Goal: Find specific page/section: Find specific page/section

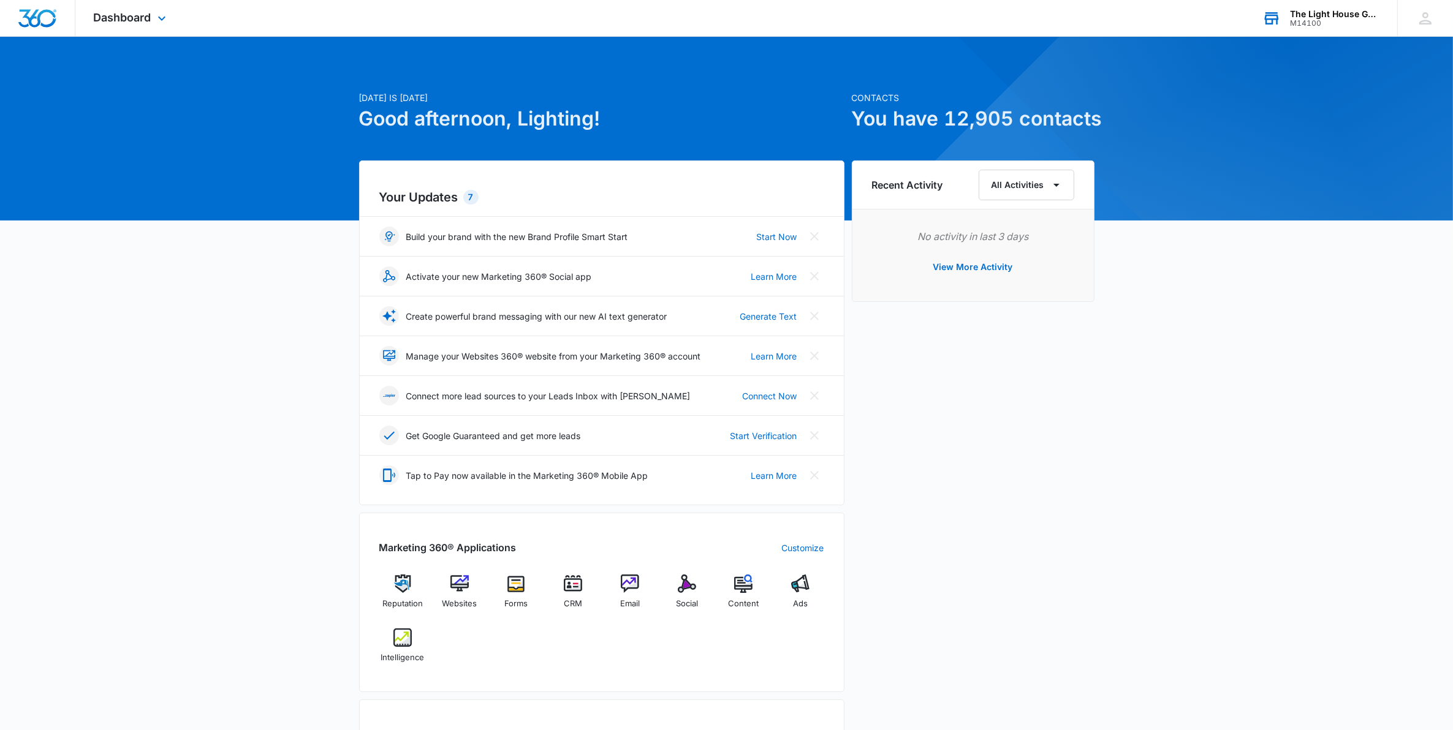
click at [1317, 15] on div "The Light House Gallery" at bounding box center [1334, 14] width 89 height 10
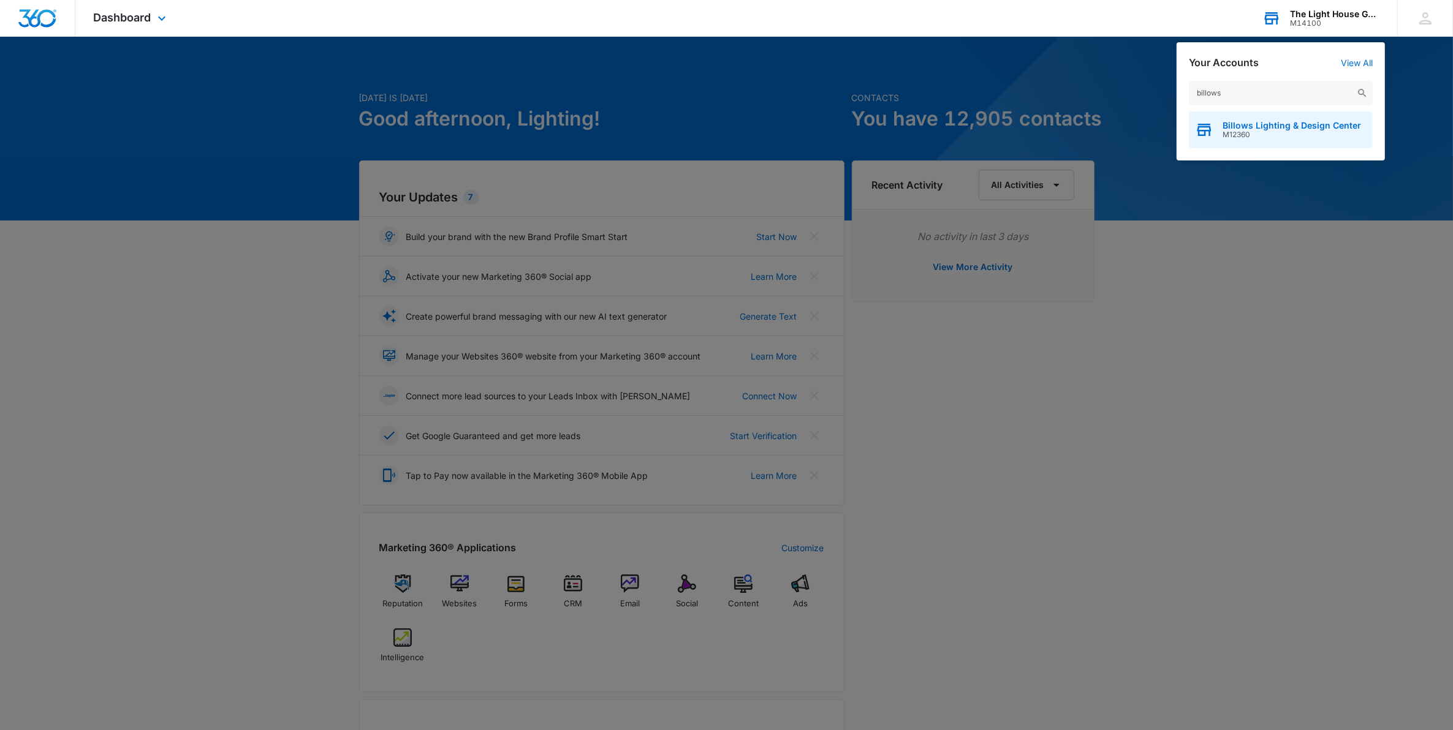
type input "billows"
click at [1262, 126] on span "Billows Lighting & Design Center" at bounding box center [1291, 126] width 138 height 10
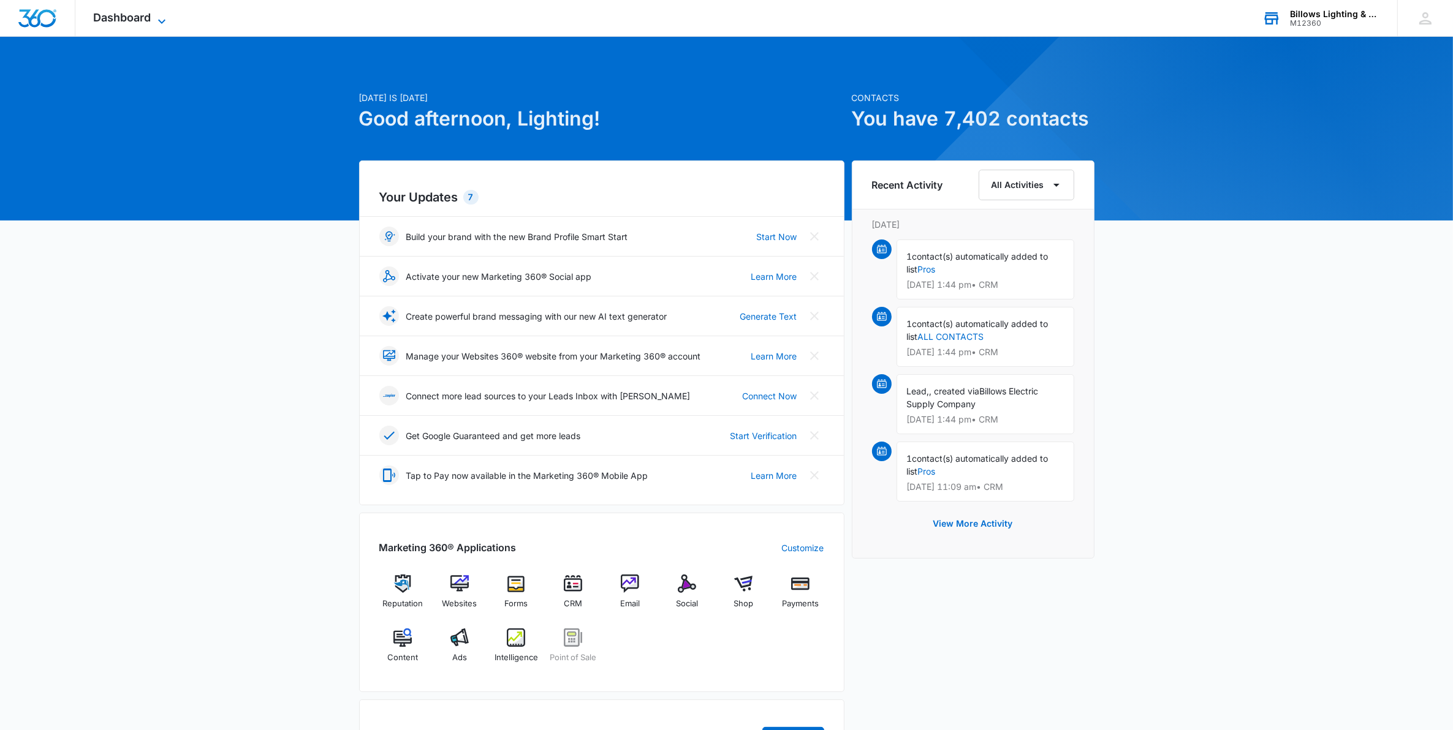
click at [131, 19] on span "Dashboard" at bounding box center [123, 17] width 58 height 13
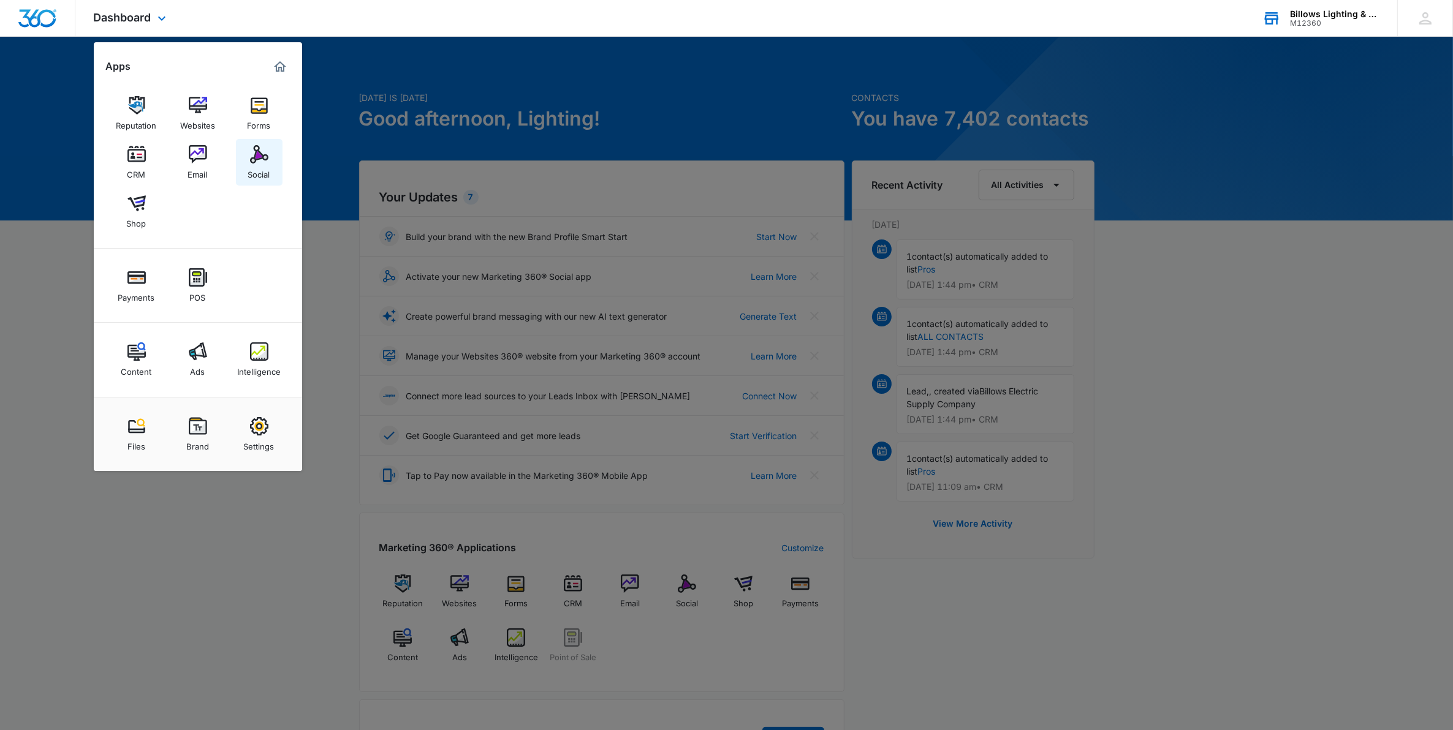
click at [256, 164] on div "Social" at bounding box center [259, 172] width 22 height 16
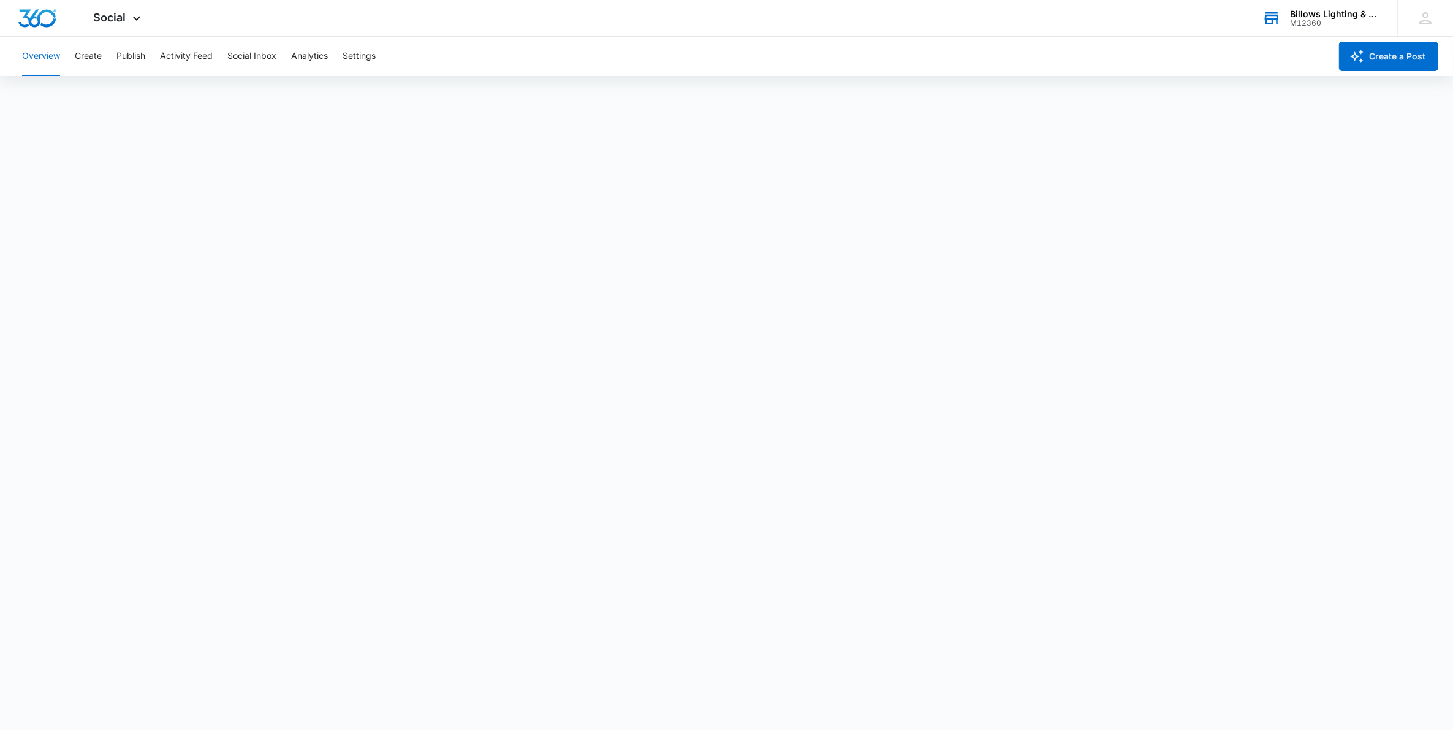
scroll to position [4, 0]
click at [1319, 13] on div "Billows Lighting & Design Center" at bounding box center [1334, 14] width 89 height 10
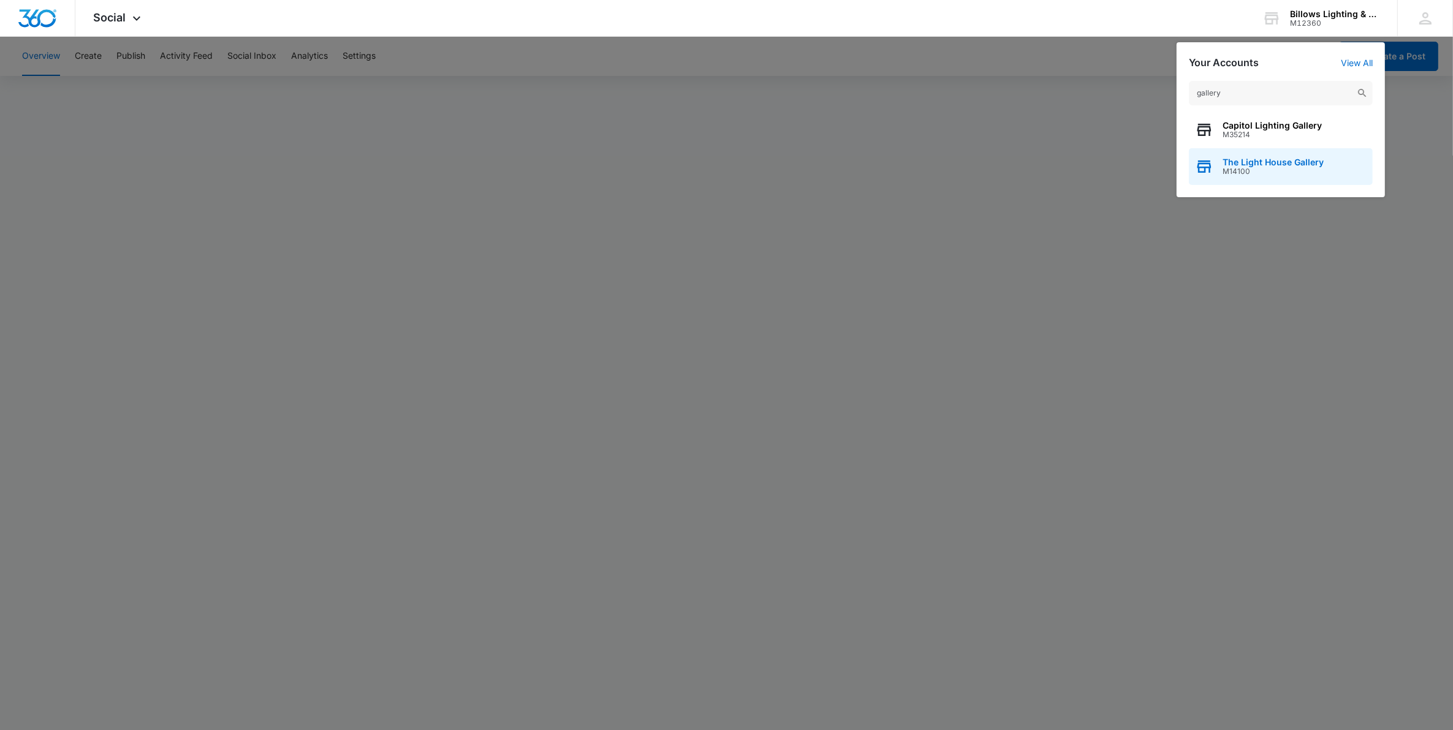
type input "gallery"
click at [1276, 162] on span "The Light House Gallery" at bounding box center [1272, 162] width 101 height 10
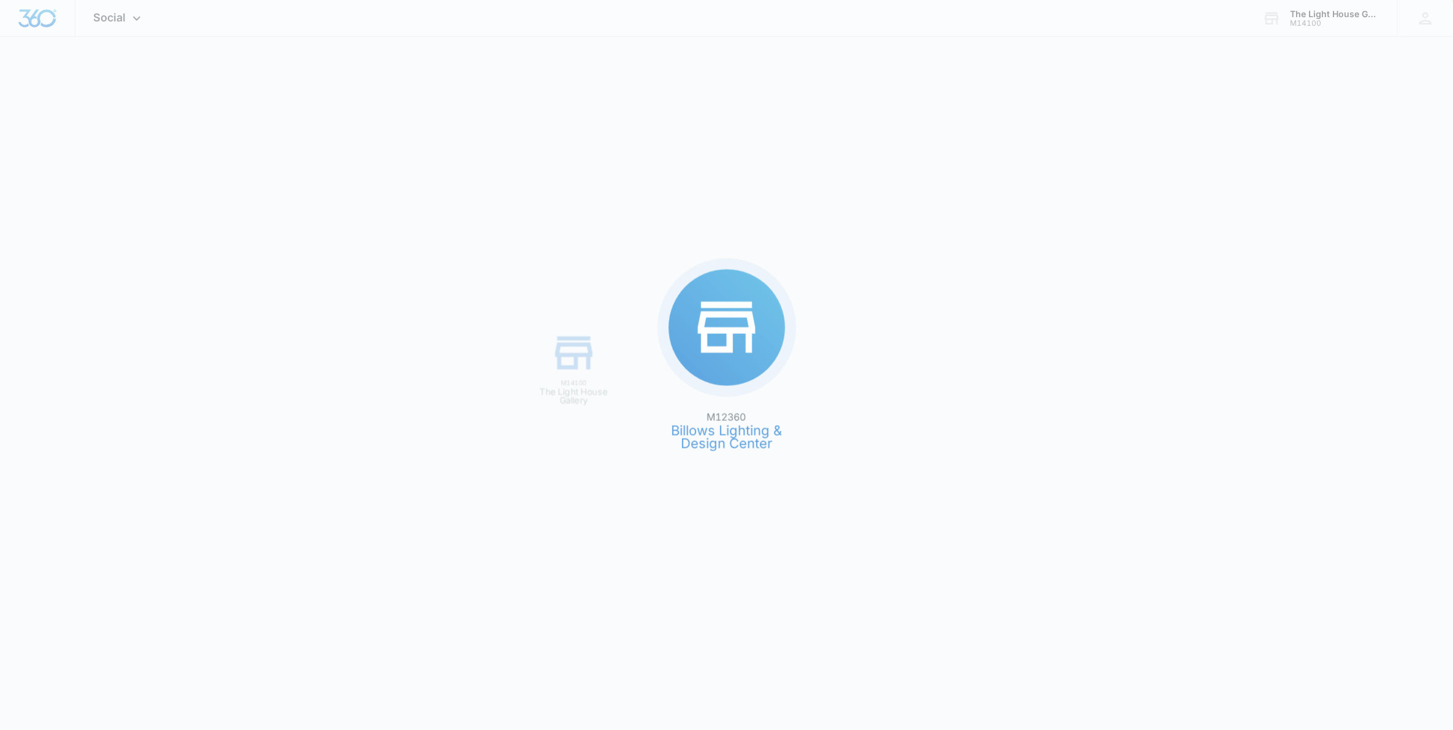
scroll to position [0, 0]
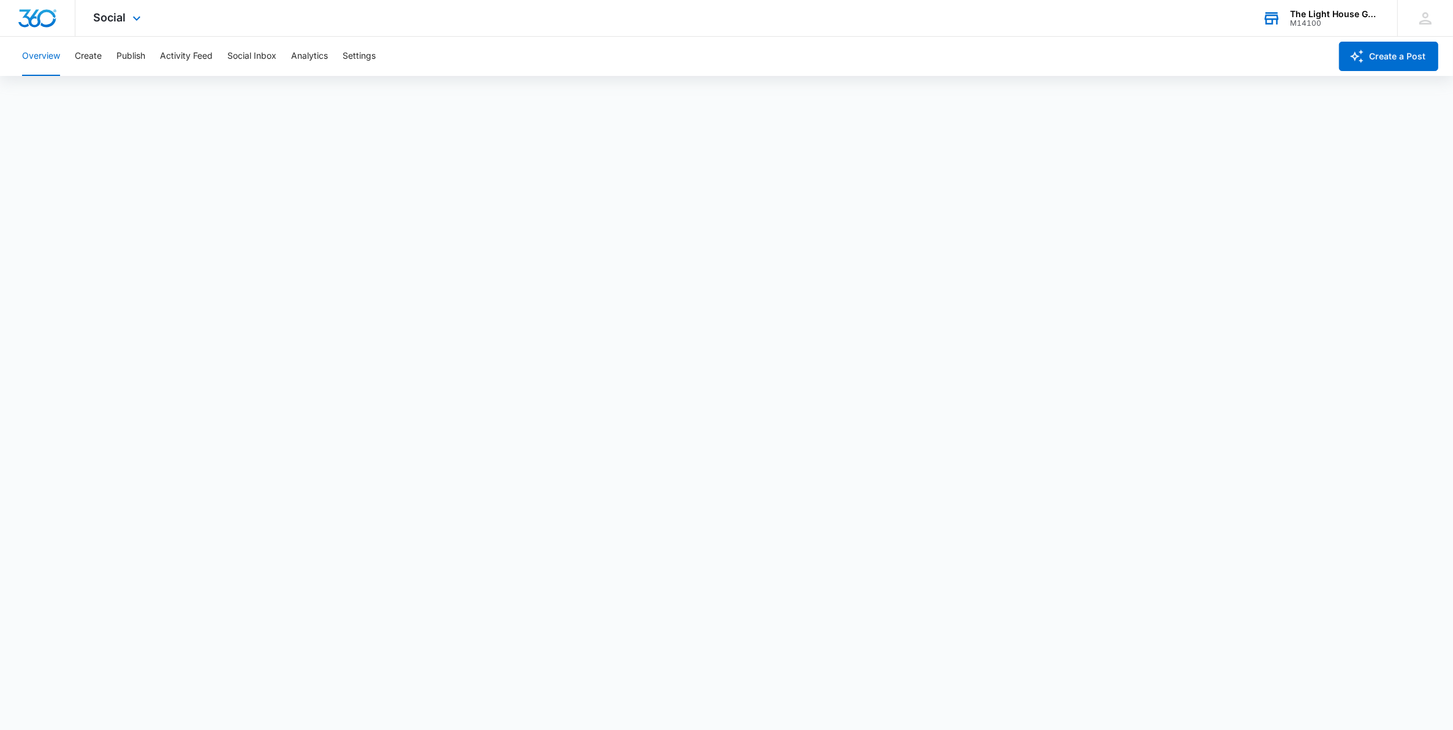
click at [1315, 13] on div "The Light House Gallery" at bounding box center [1334, 14] width 89 height 10
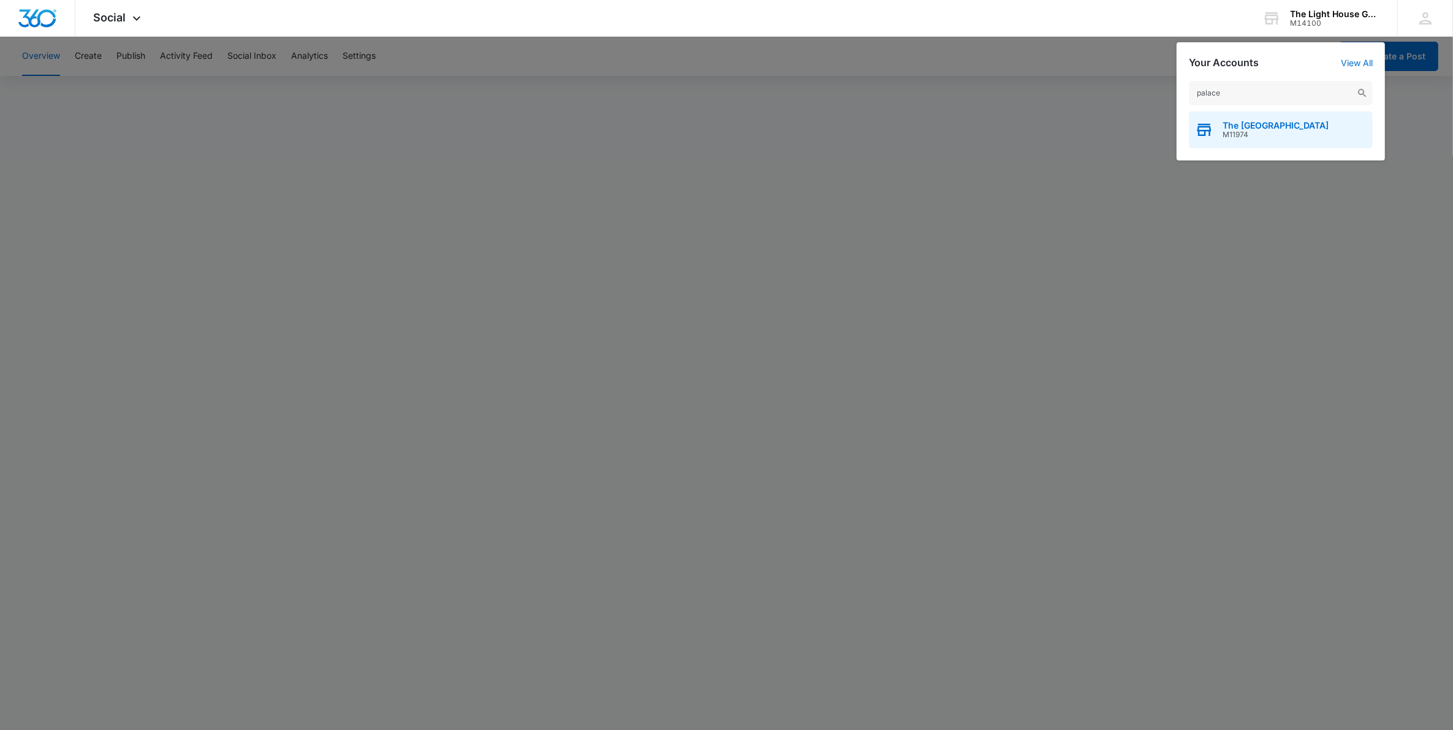
type input "palace"
click at [1270, 124] on span "The [GEOGRAPHIC_DATA]" at bounding box center [1275, 126] width 106 height 10
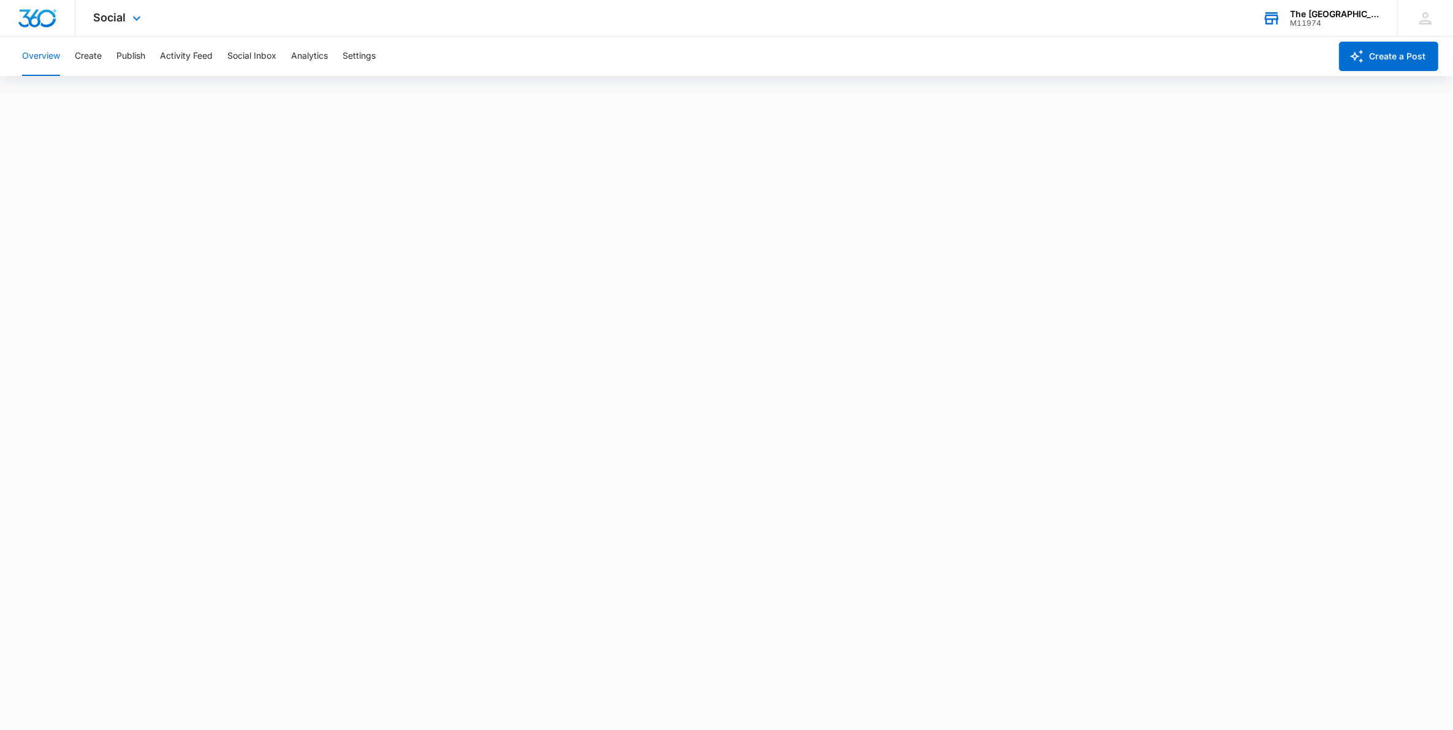
click at [1333, 22] on div "M11974" at bounding box center [1334, 23] width 89 height 9
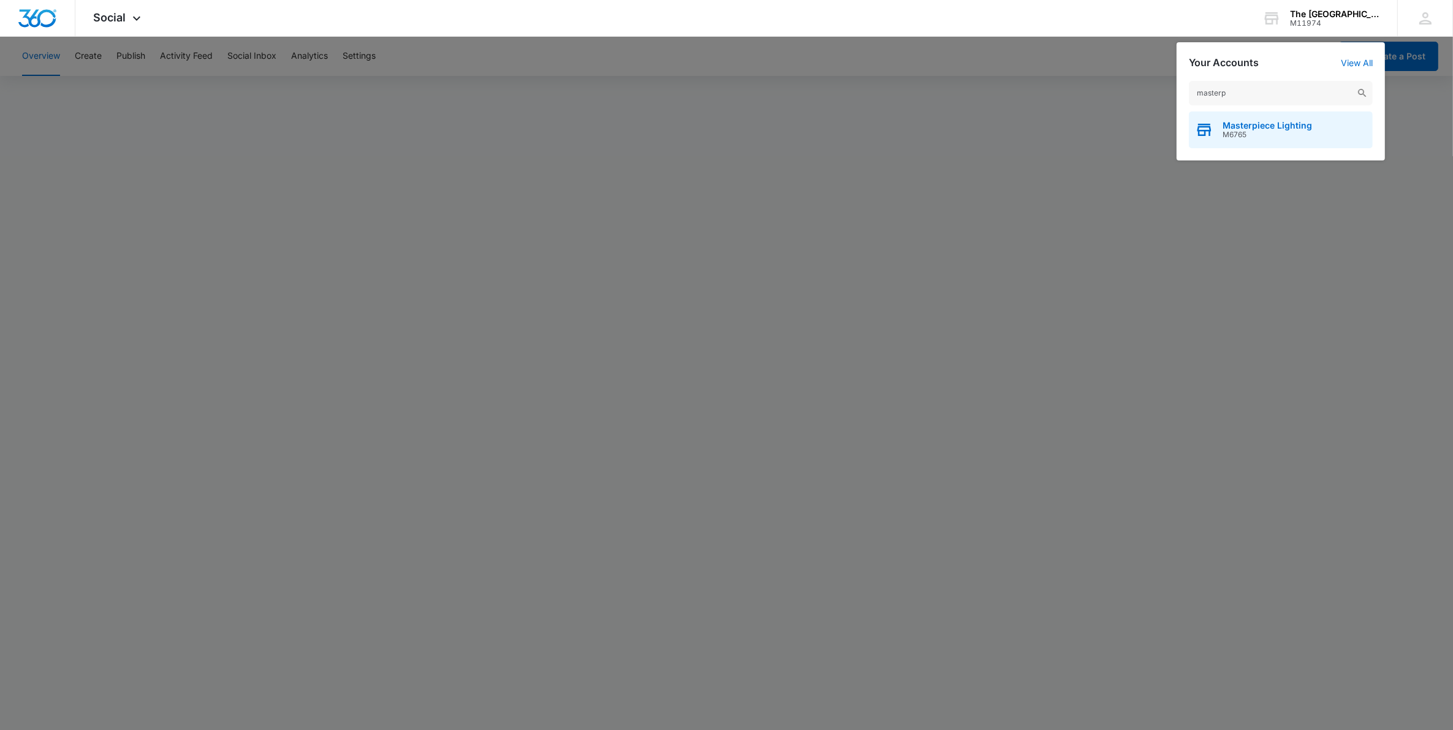
type input "masterp"
click at [1251, 121] on span "Masterpiece Lighting" at bounding box center [1266, 126] width 89 height 10
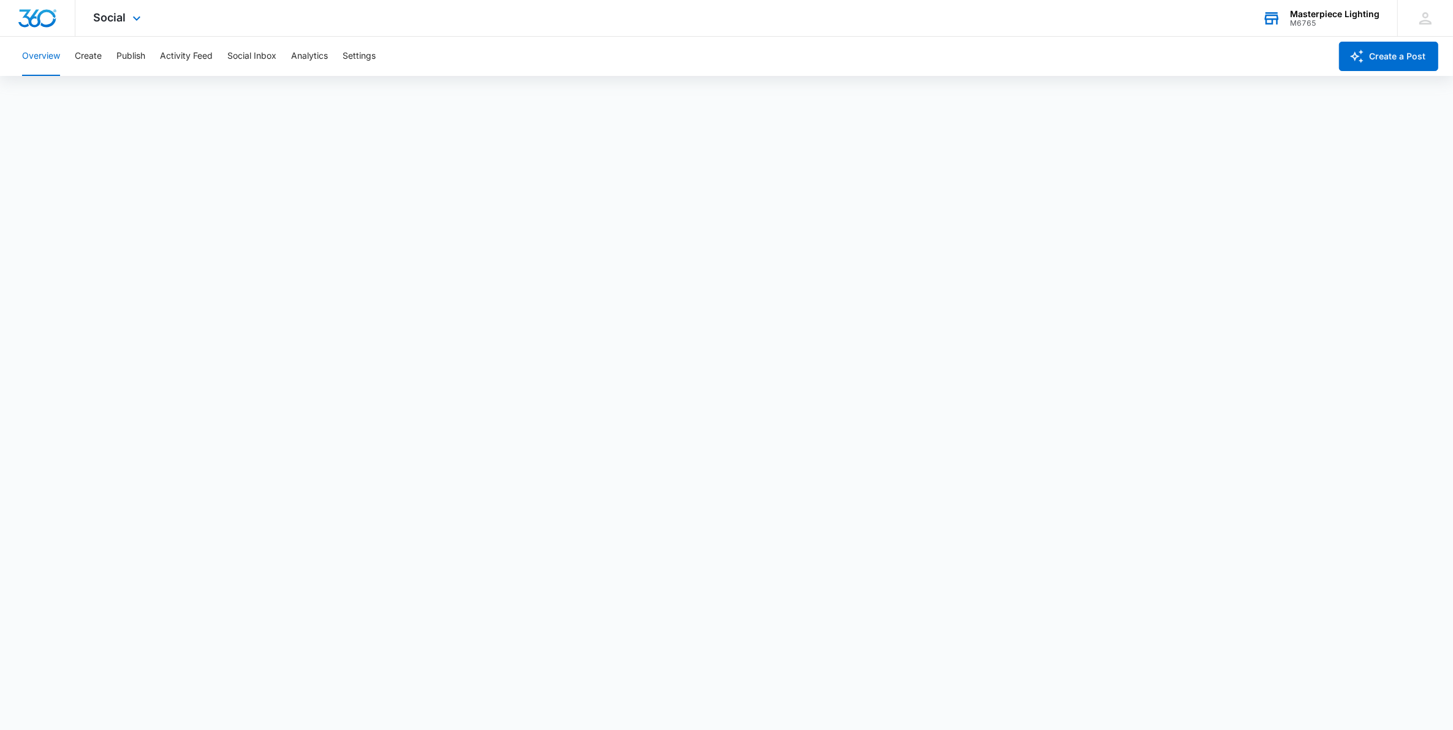
click at [1324, 17] on div "Masterpiece Lighting" at bounding box center [1334, 14] width 89 height 10
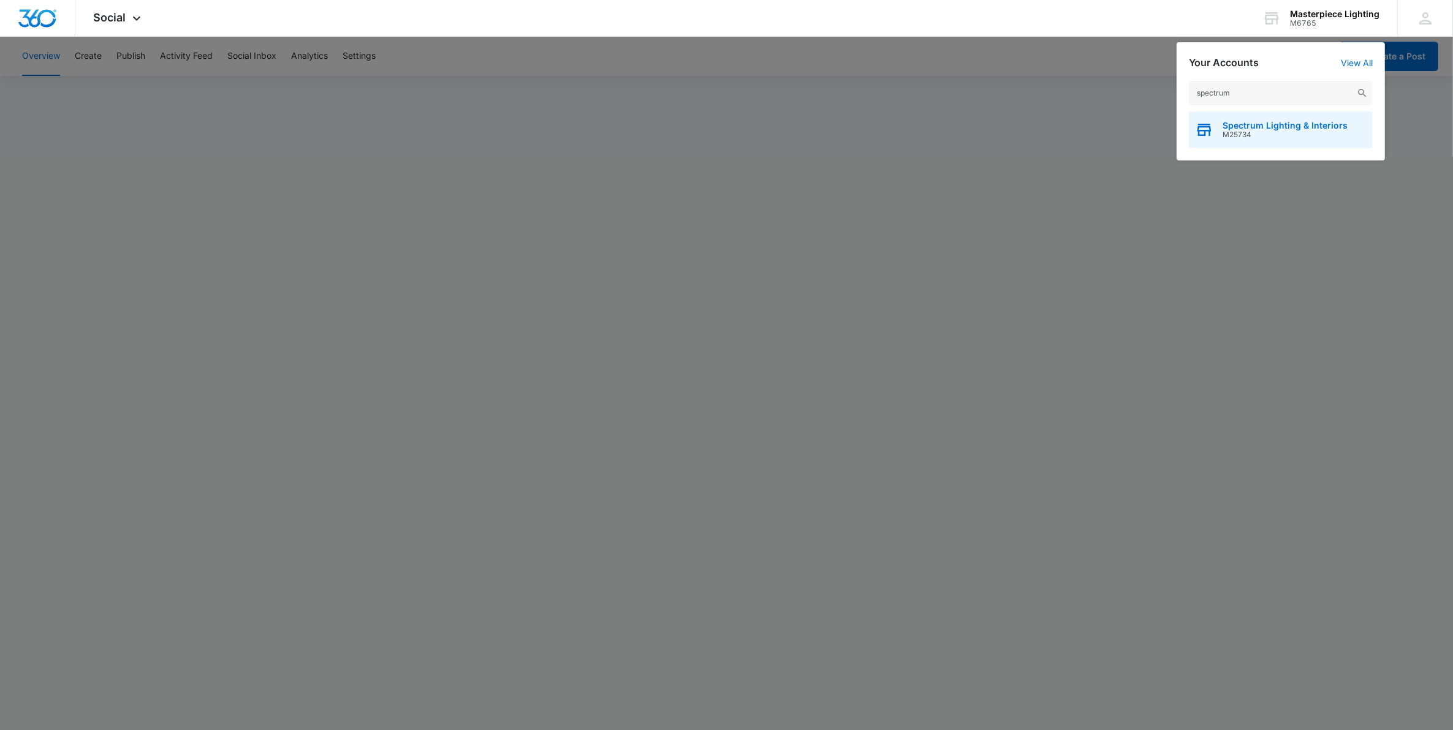
type input "spectrum"
click at [1241, 135] on span "M25734" at bounding box center [1284, 135] width 125 height 9
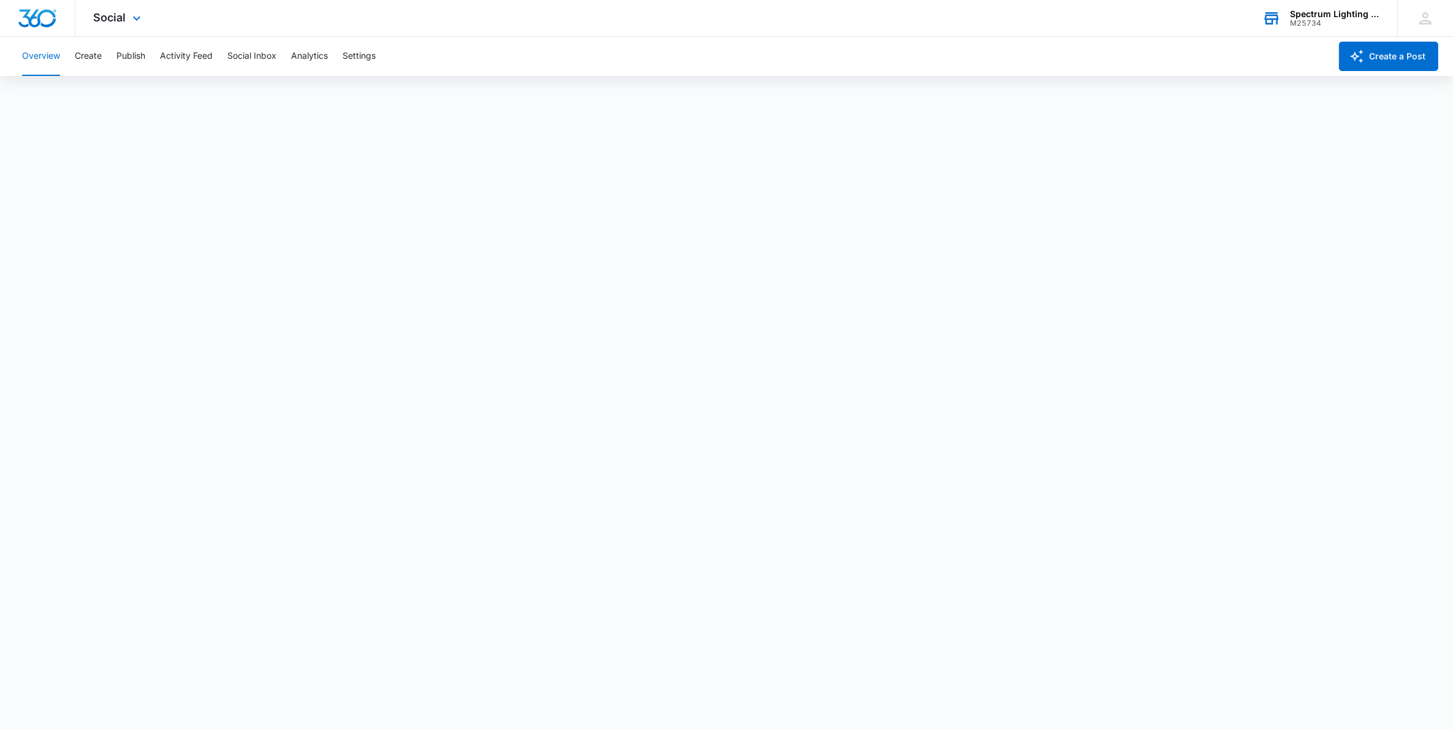
click at [1327, 7] on div "Spectrum Lighting & Interiors M25734 Your Accounts View All" at bounding box center [1320, 18] width 153 height 36
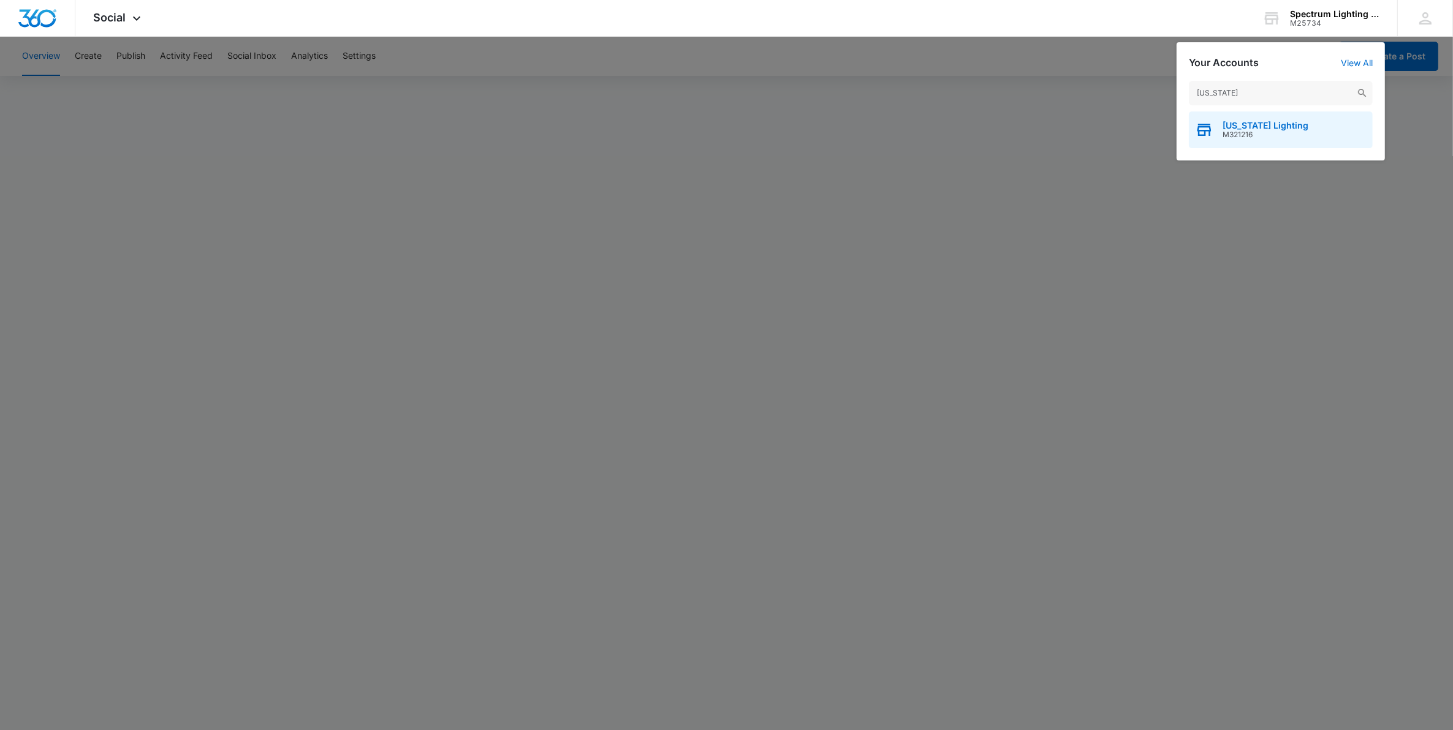
type input "[US_STATE]"
click at [1258, 133] on span "M321216" at bounding box center [1265, 135] width 86 height 9
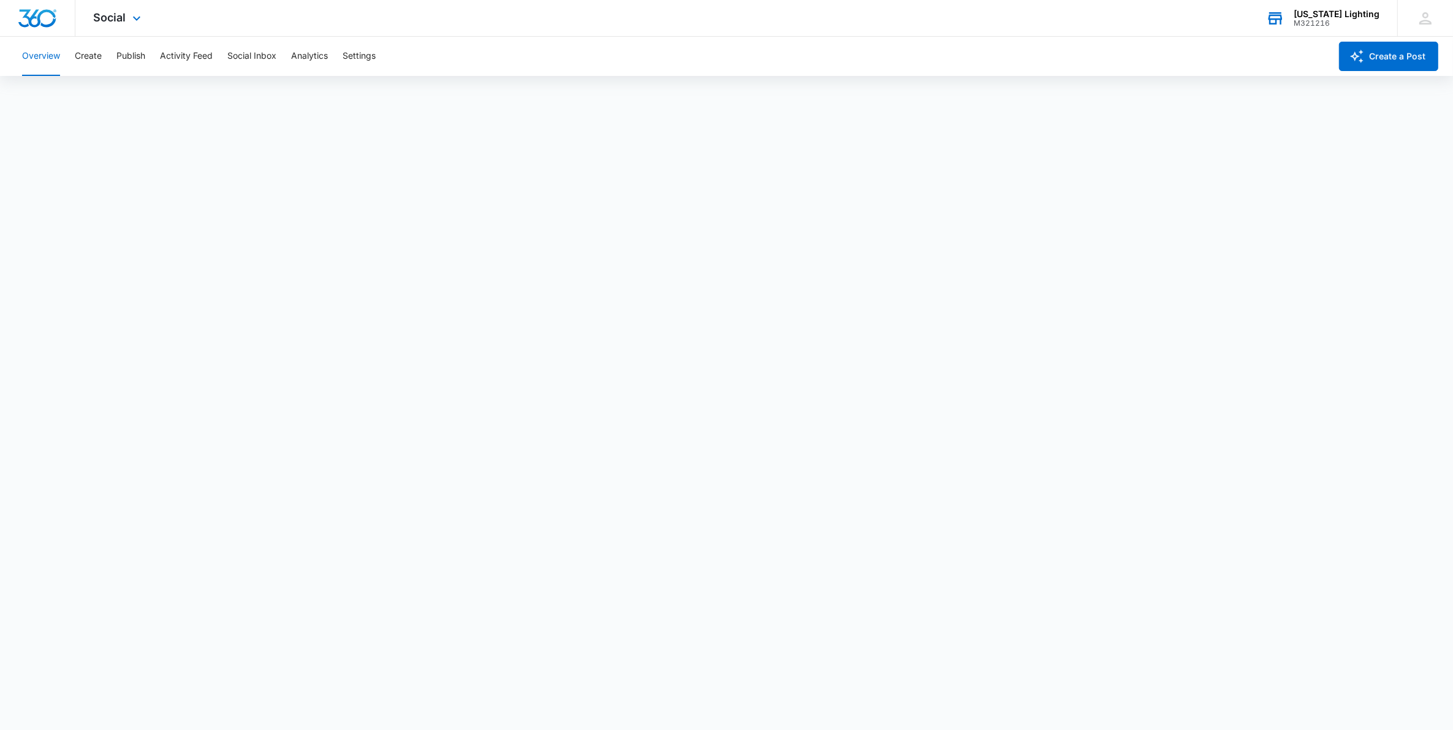
click at [1352, 19] on div "M321216" at bounding box center [1336, 23] width 86 height 9
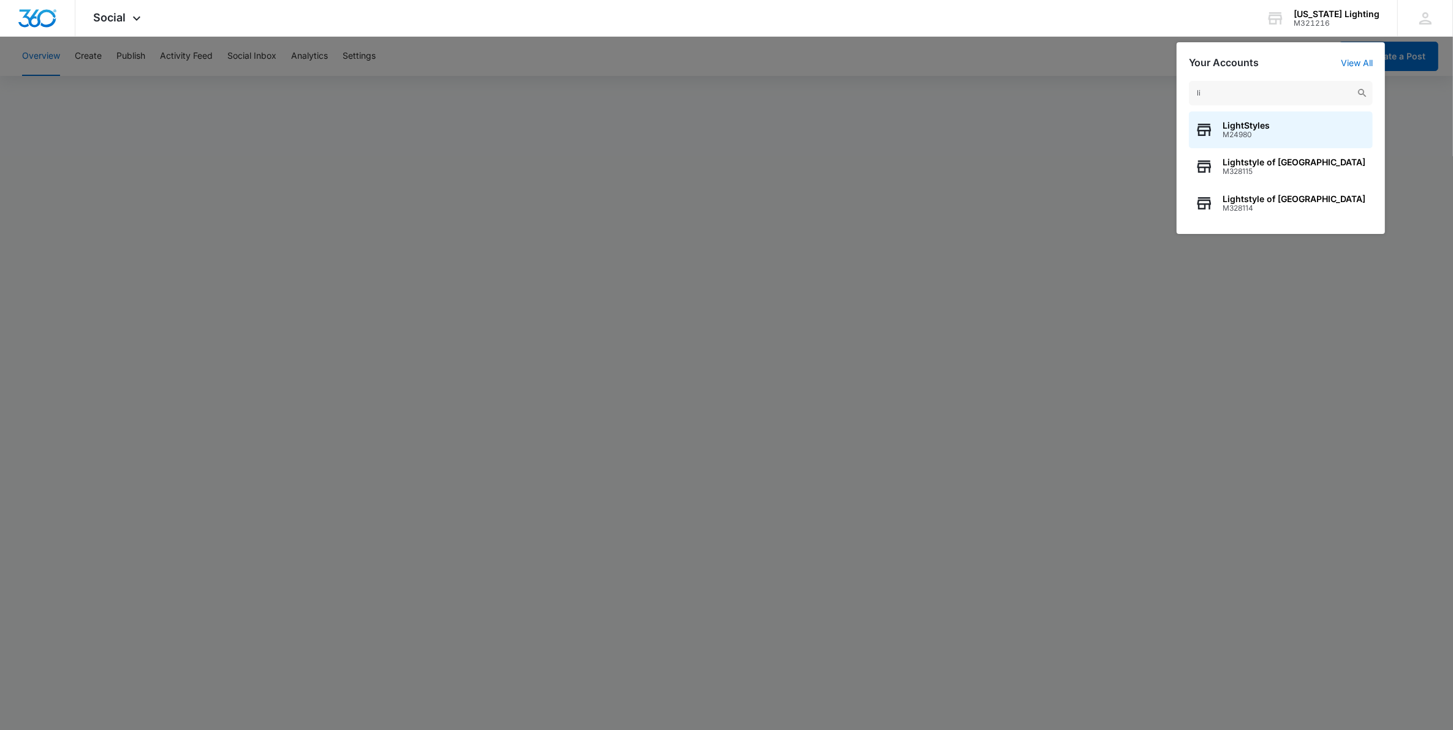
type input "l"
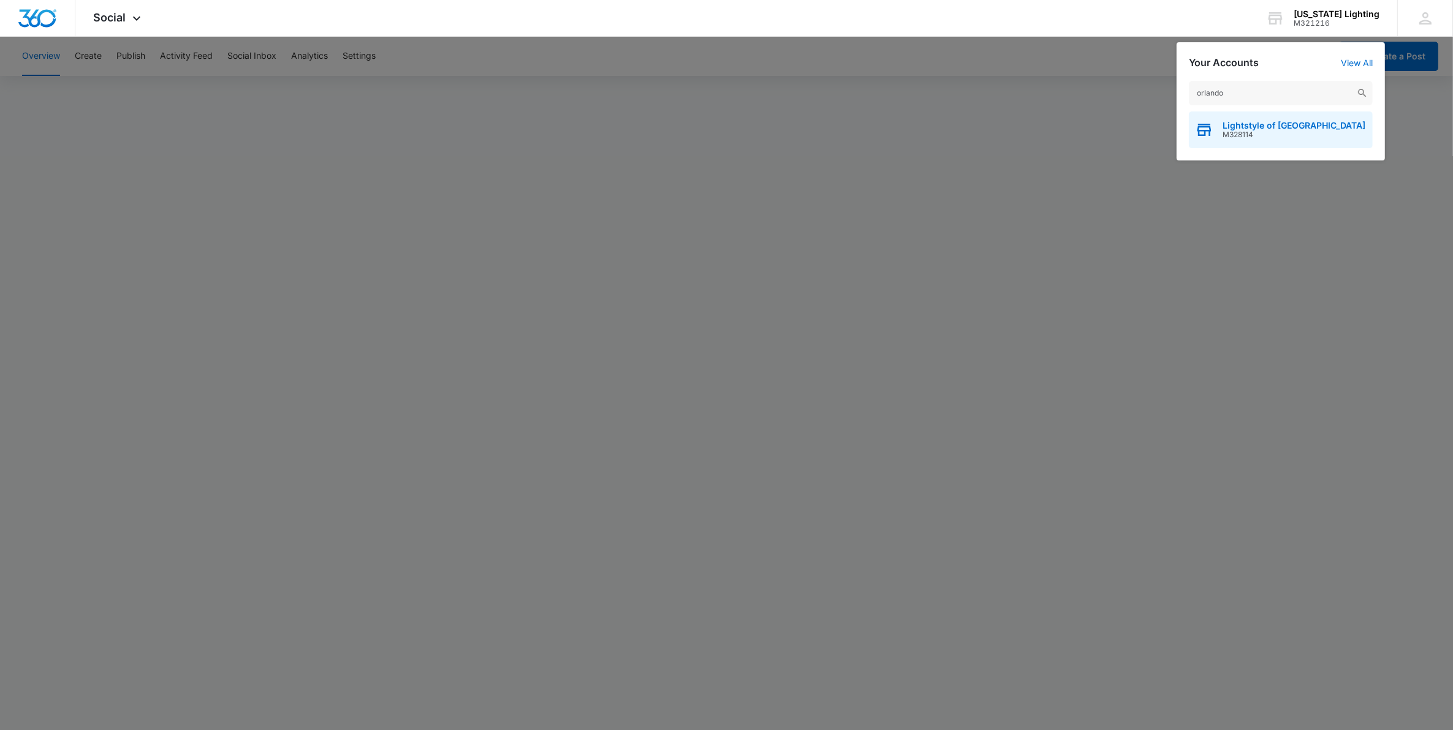
type input "orlando"
click at [1263, 127] on span "Lightstyle of [GEOGRAPHIC_DATA]" at bounding box center [1293, 126] width 143 height 10
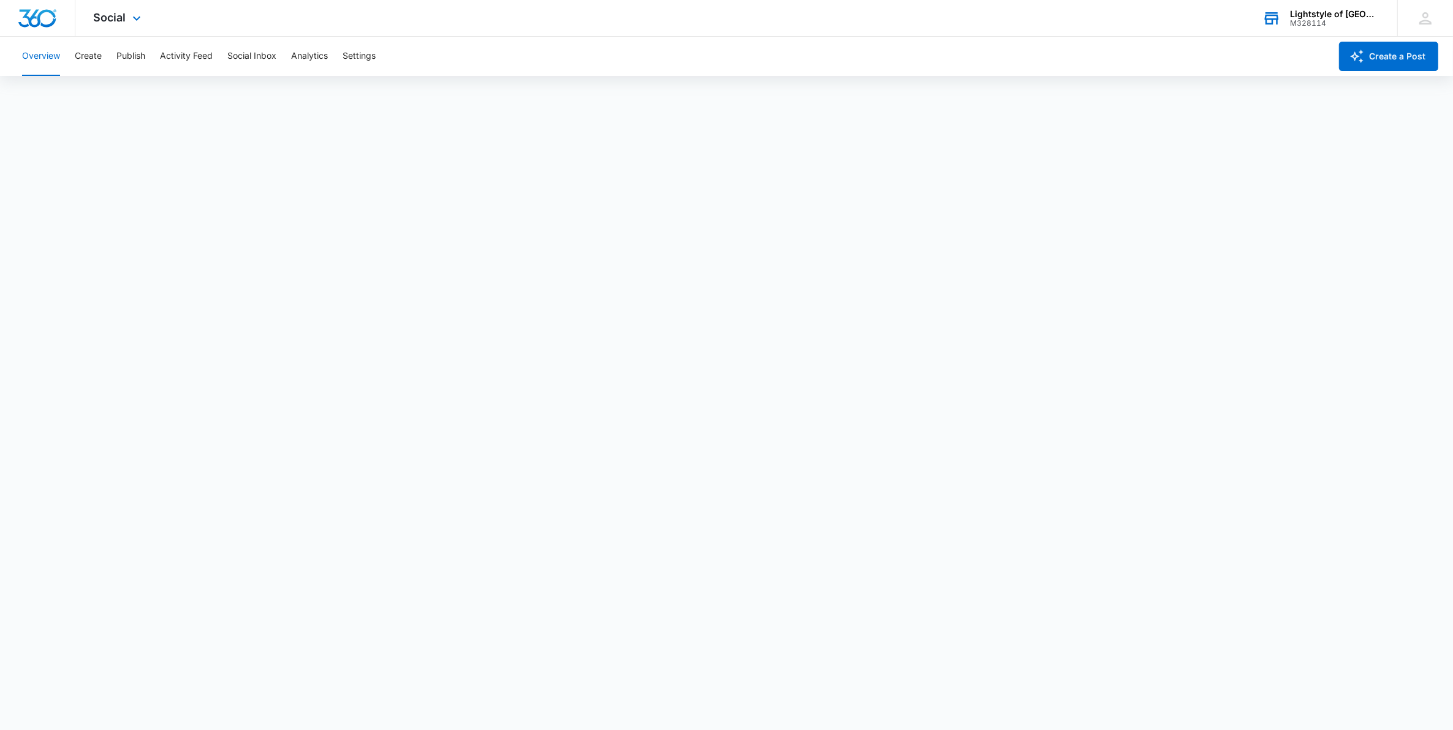
click at [1325, 21] on div "M328114" at bounding box center [1334, 23] width 89 height 9
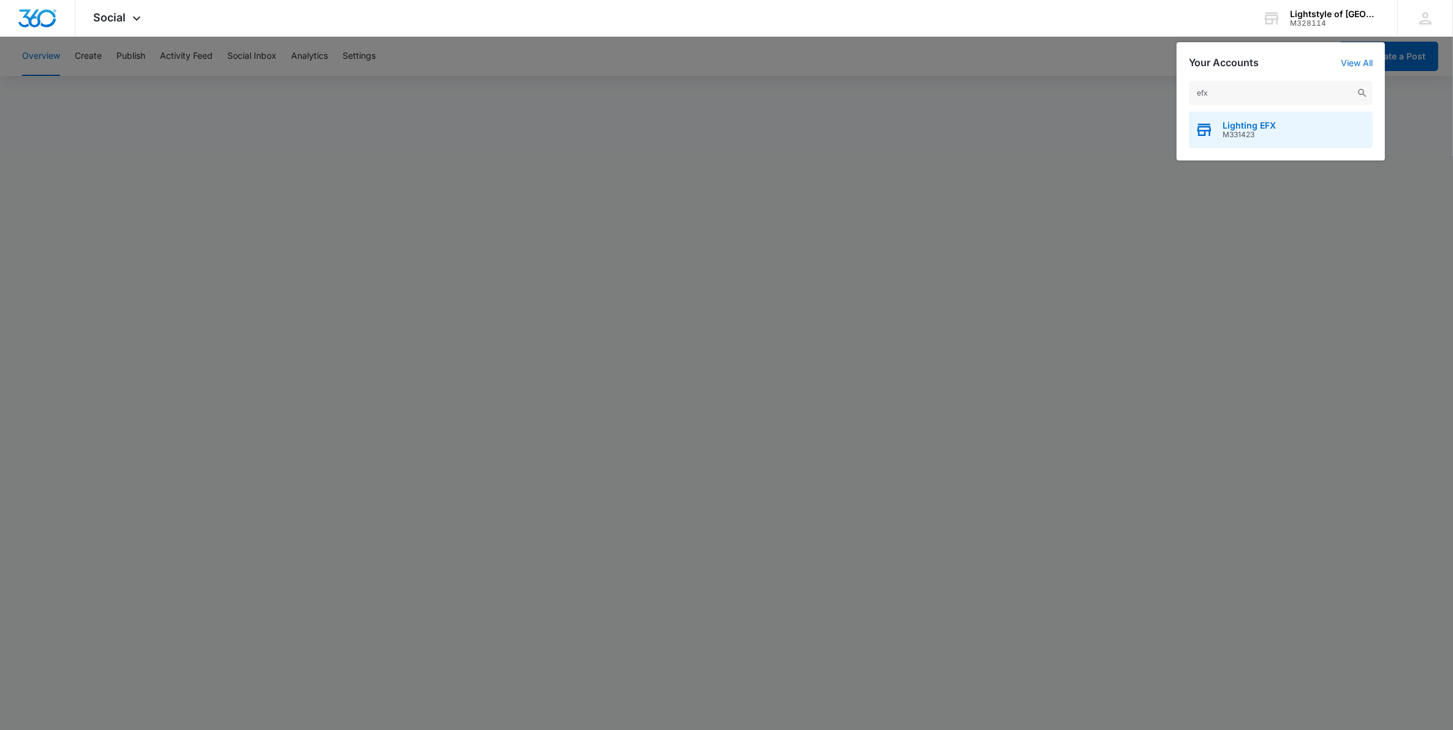
type input "efx"
click at [1245, 131] on span "M331423" at bounding box center [1248, 135] width 53 height 9
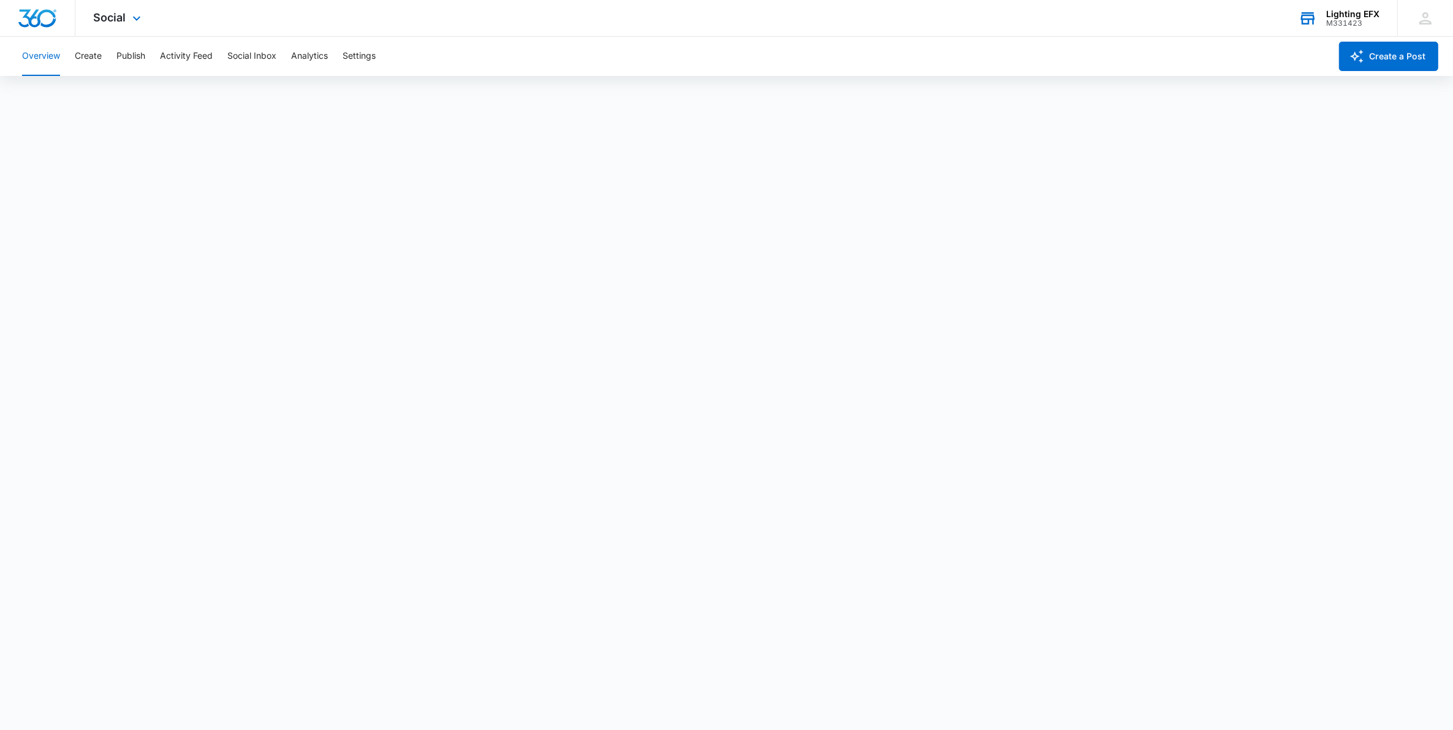
click at [1351, 21] on div "M331423" at bounding box center [1352, 23] width 53 height 9
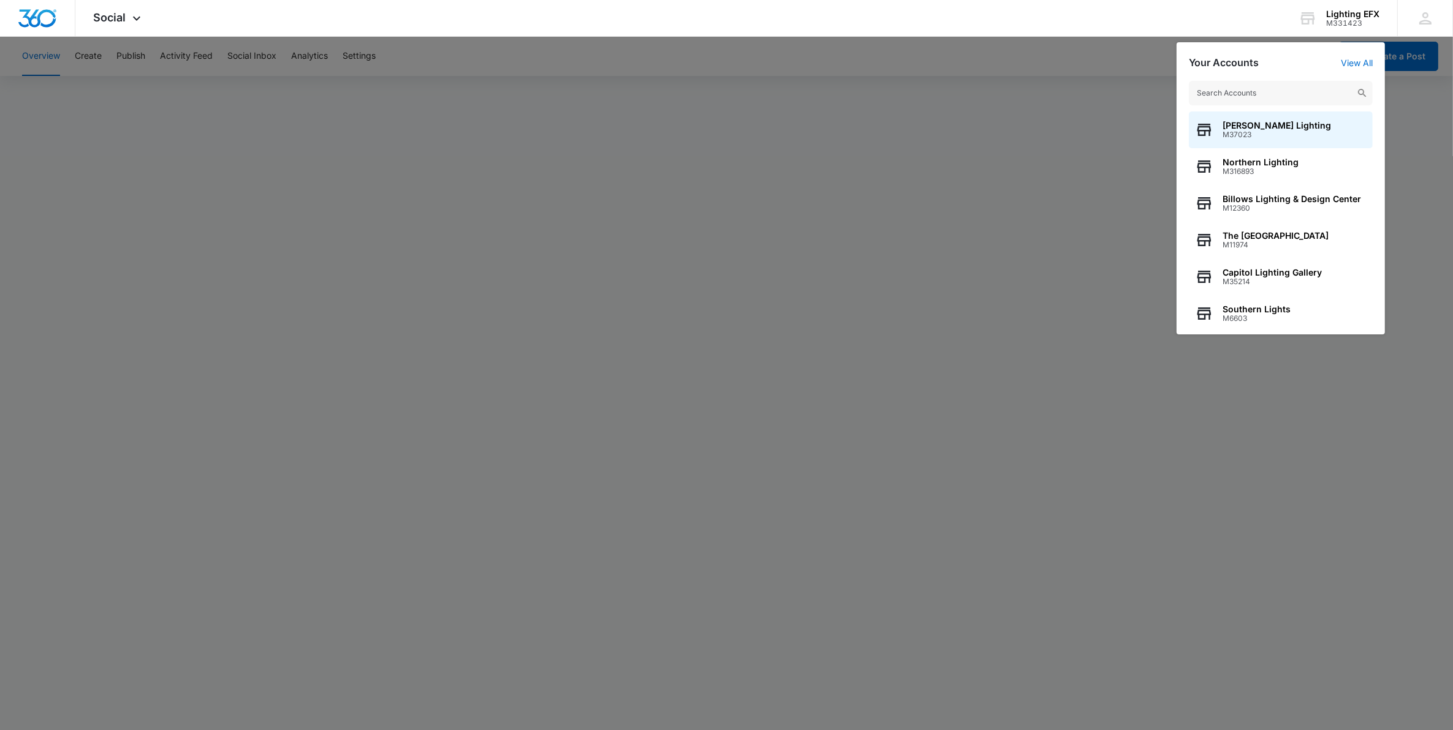
click at [1257, 92] on input "text" at bounding box center [1281, 93] width 184 height 25
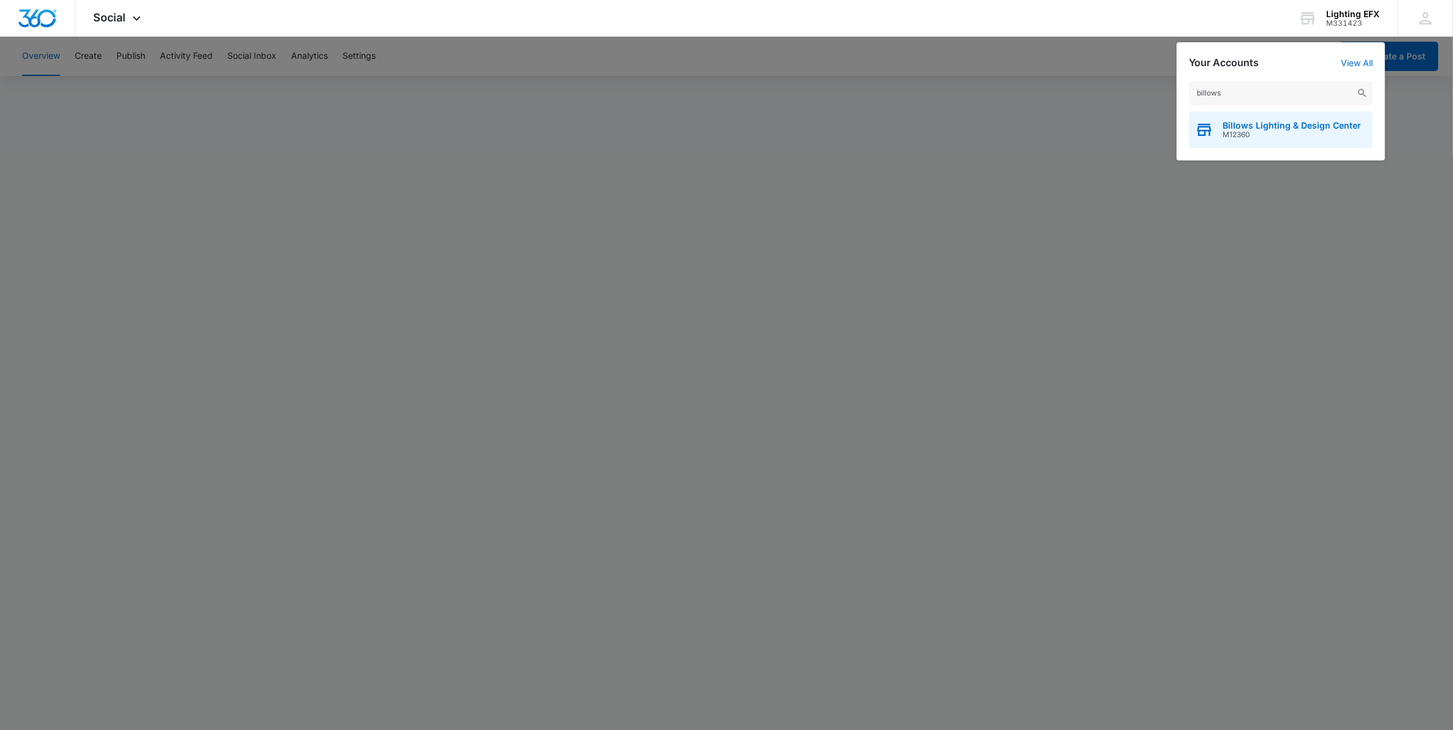
type input "billows"
click at [1263, 121] on span "Billows Lighting & Design Center" at bounding box center [1291, 126] width 138 height 10
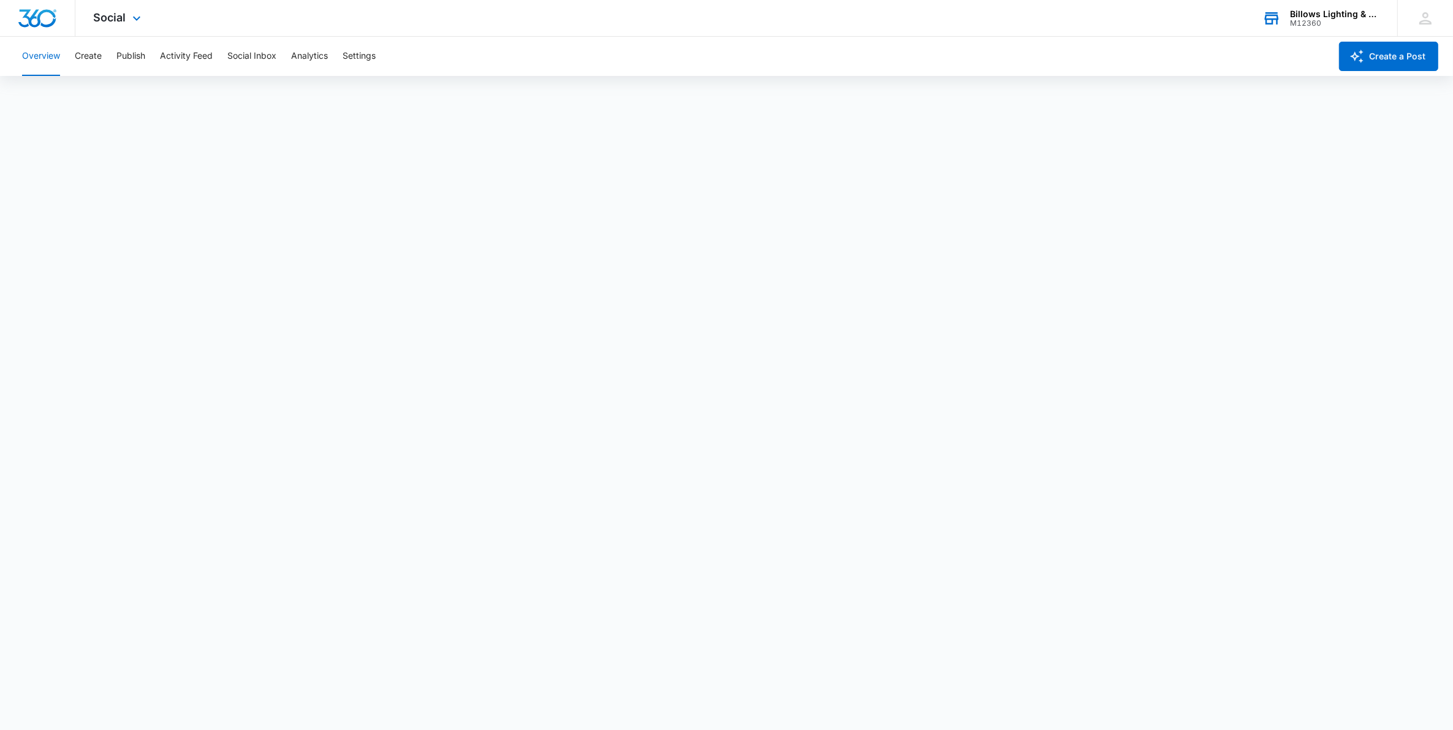
click at [1306, 21] on div "M12360" at bounding box center [1334, 23] width 89 height 9
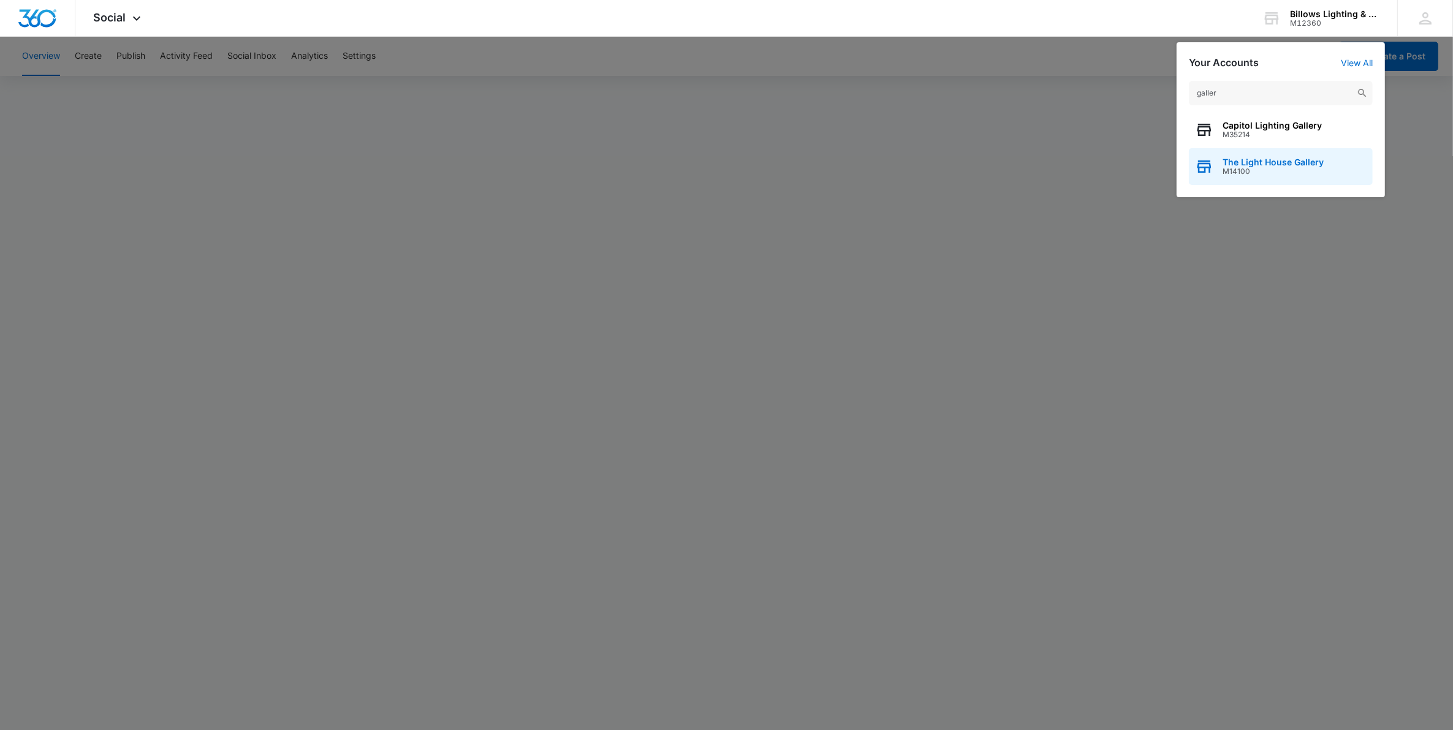
type input "galler"
click at [1273, 170] on span "M14100" at bounding box center [1272, 171] width 101 height 9
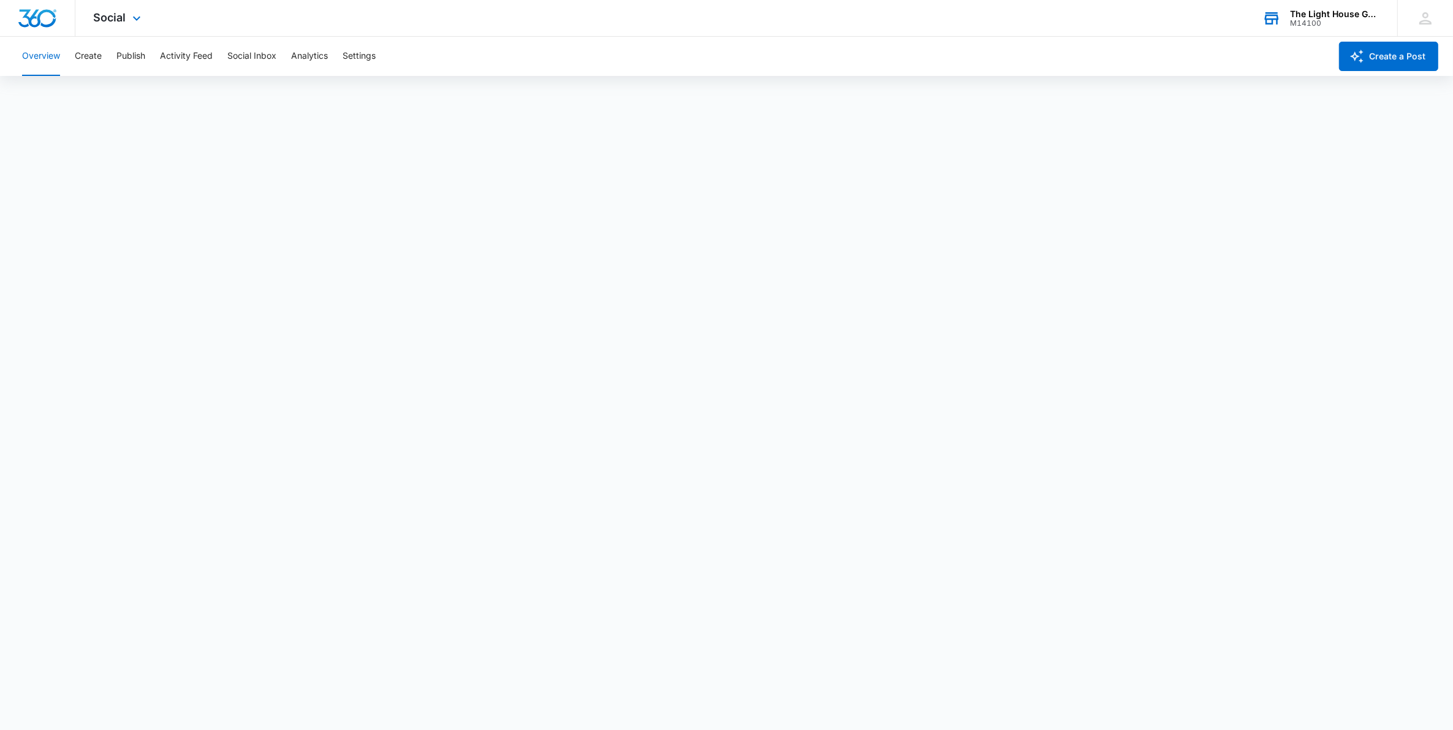
click at [1322, 13] on div "The Light House Gallery" at bounding box center [1334, 14] width 89 height 10
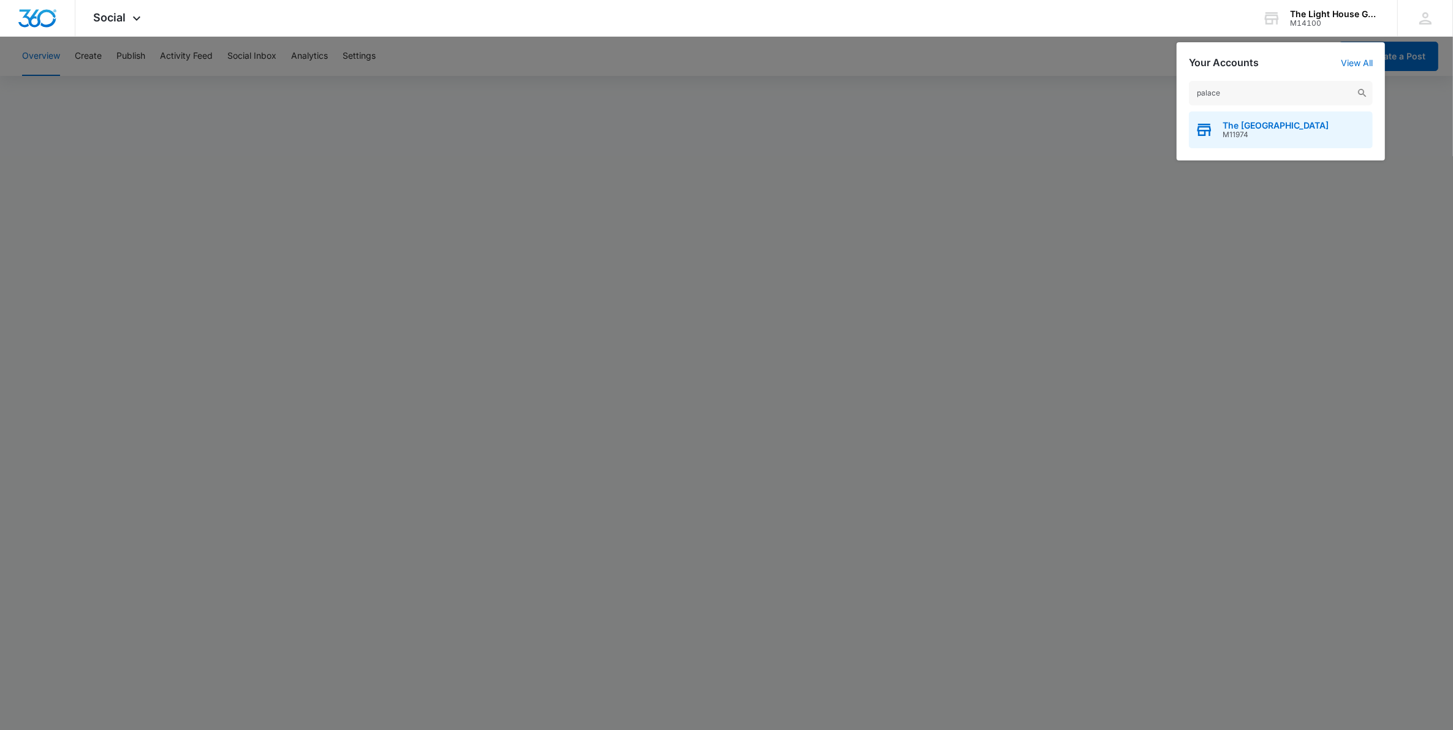
type input "palace"
click at [1271, 129] on span "The [GEOGRAPHIC_DATA]" at bounding box center [1275, 126] width 106 height 10
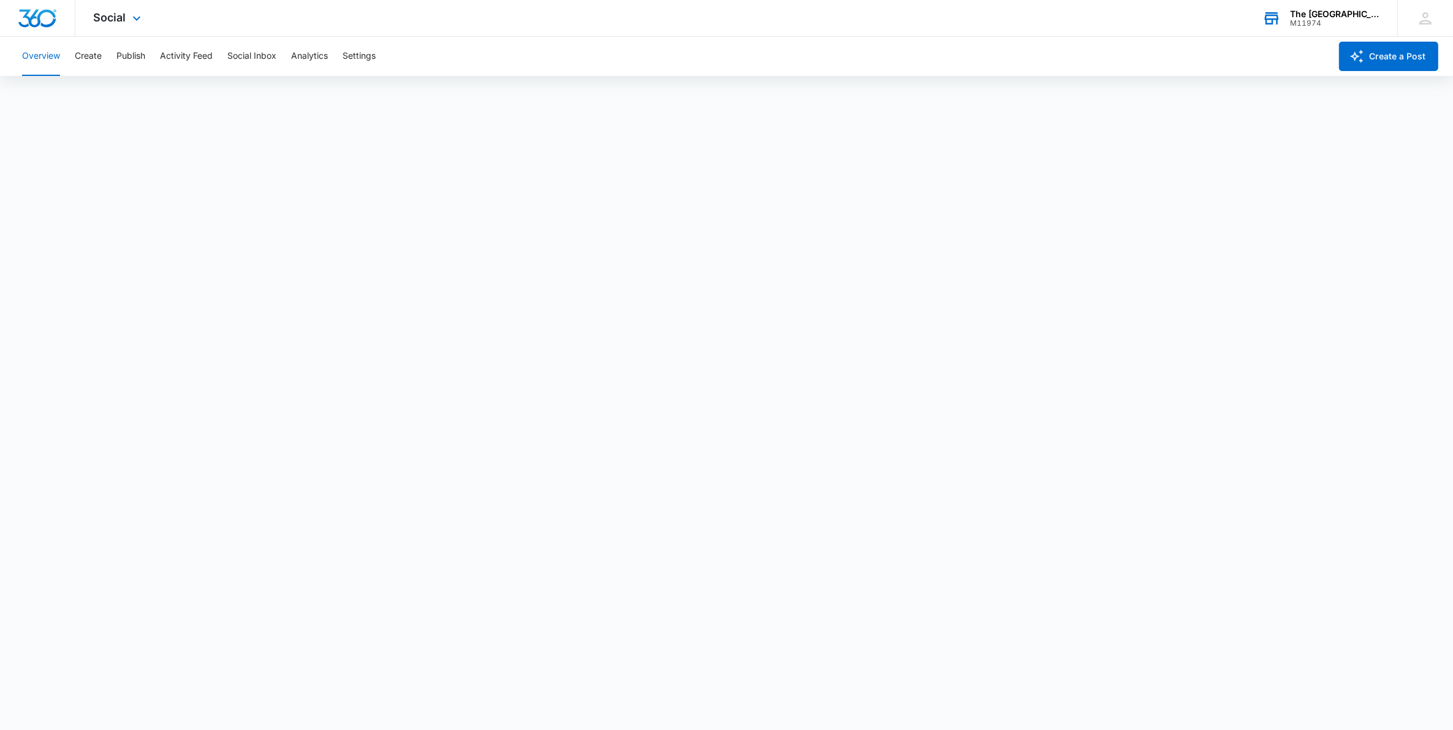
click at [1328, 12] on div "The [GEOGRAPHIC_DATA]" at bounding box center [1334, 14] width 89 height 10
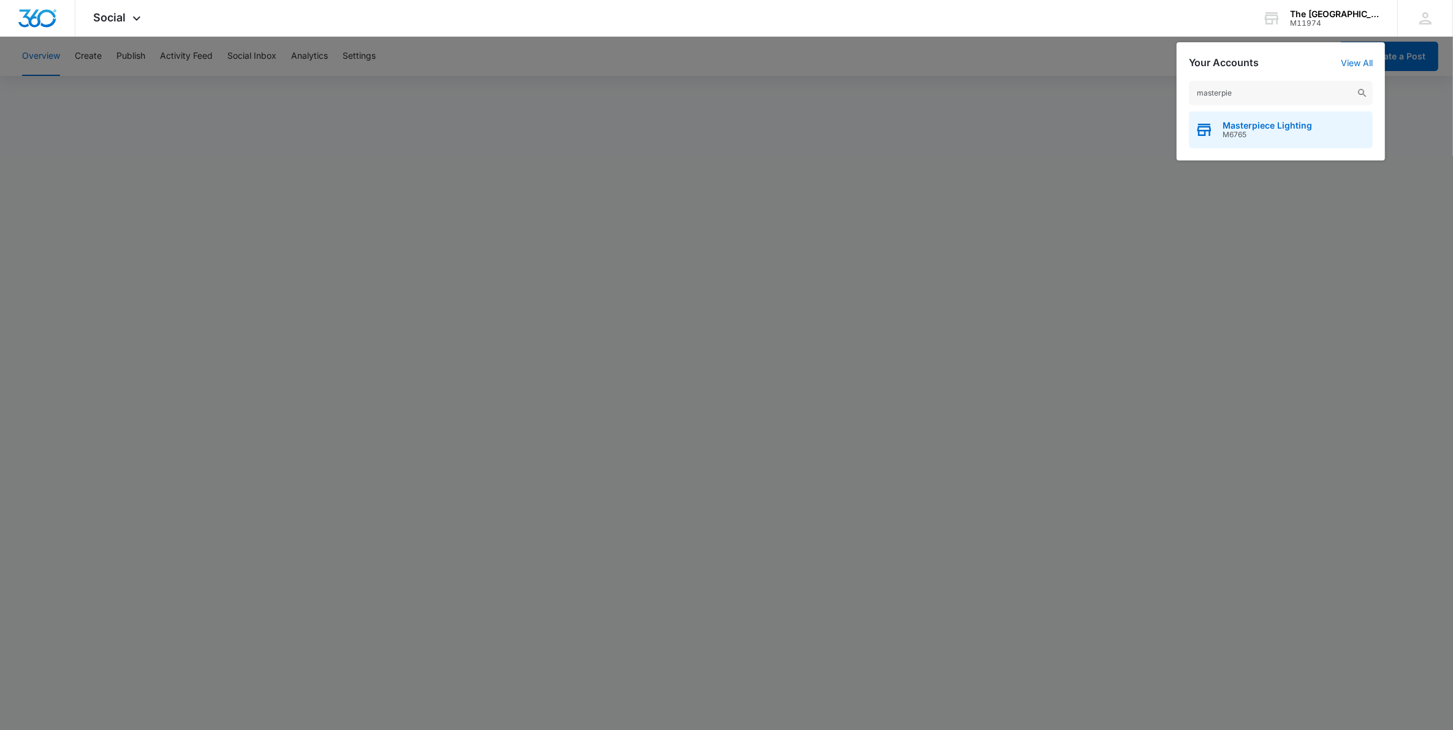
type input "masterpie"
click at [1232, 126] on span "Masterpiece Lighting" at bounding box center [1266, 126] width 89 height 10
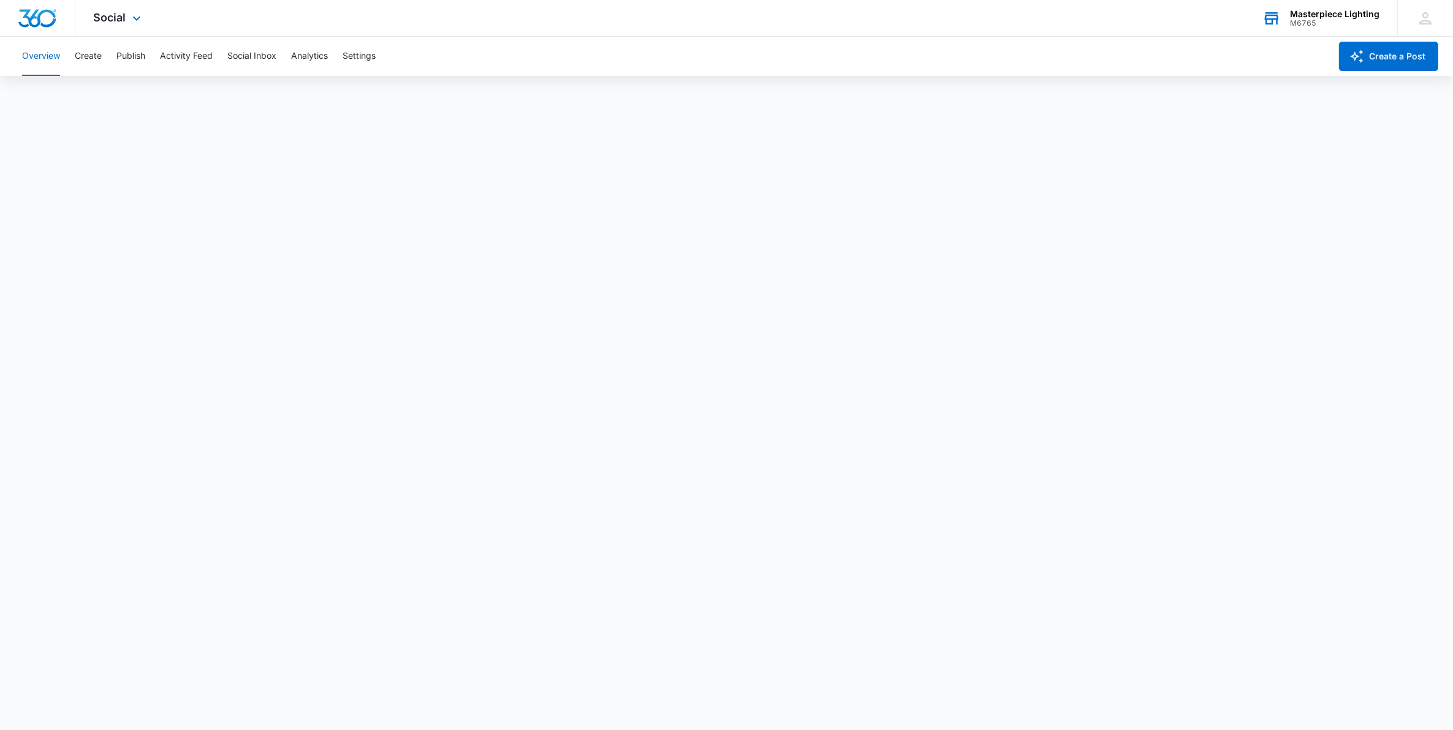
click at [1294, 19] on div "M6765" at bounding box center [1334, 23] width 89 height 9
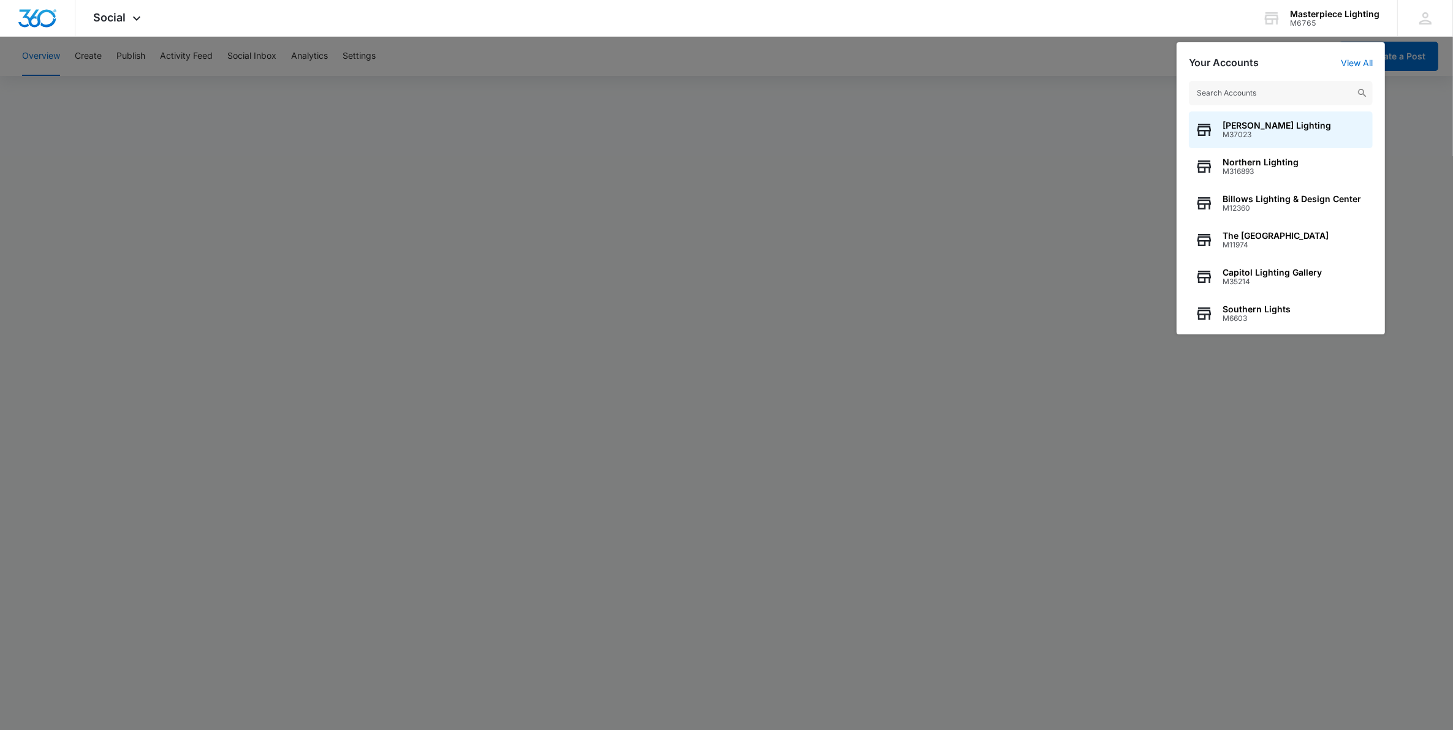
click at [1233, 98] on input "text" at bounding box center [1281, 93] width 184 height 25
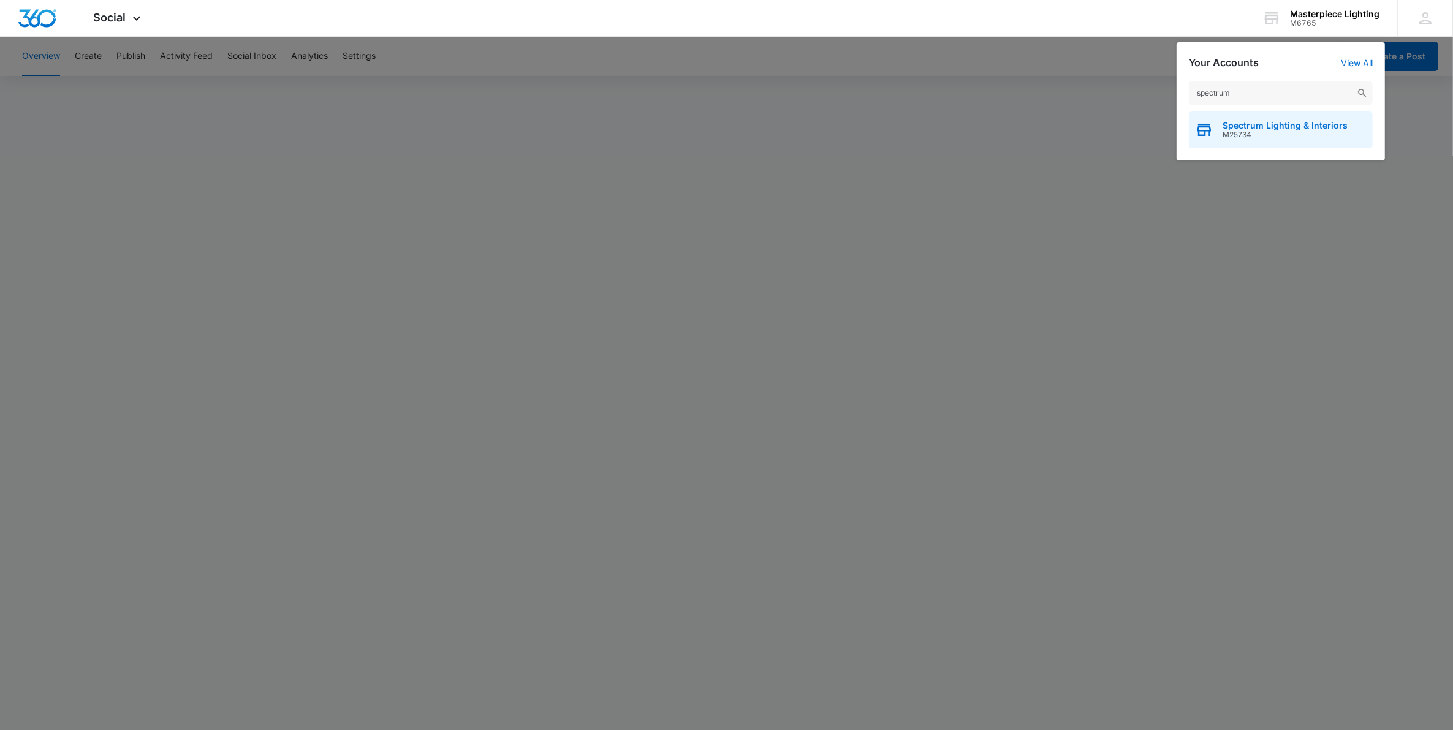
type input "spectrum"
click at [1232, 121] on span "Spectrum Lighting & Interiors" at bounding box center [1284, 126] width 125 height 10
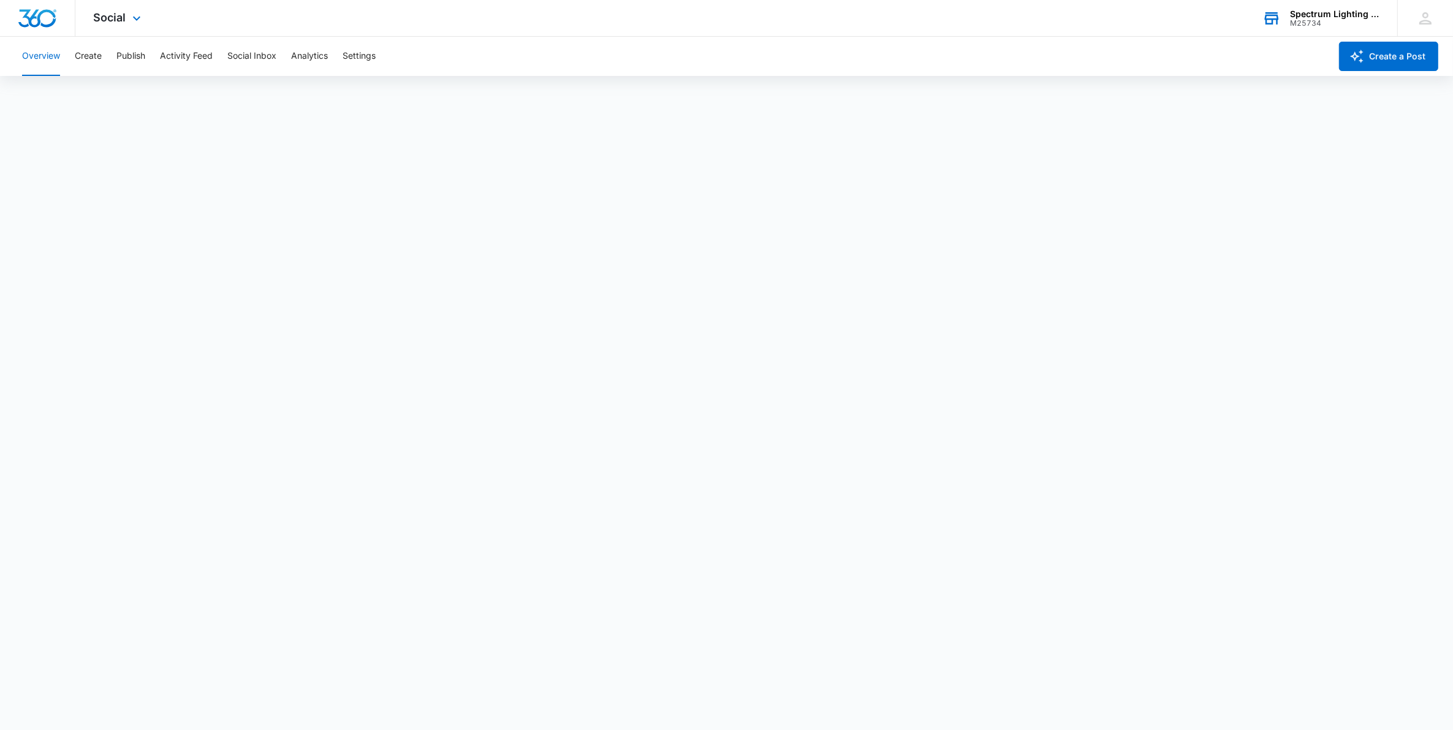
click at [1301, 6] on div "Spectrum Lighting & Interiors M25734 Your Accounts View All" at bounding box center [1320, 18] width 153 height 36
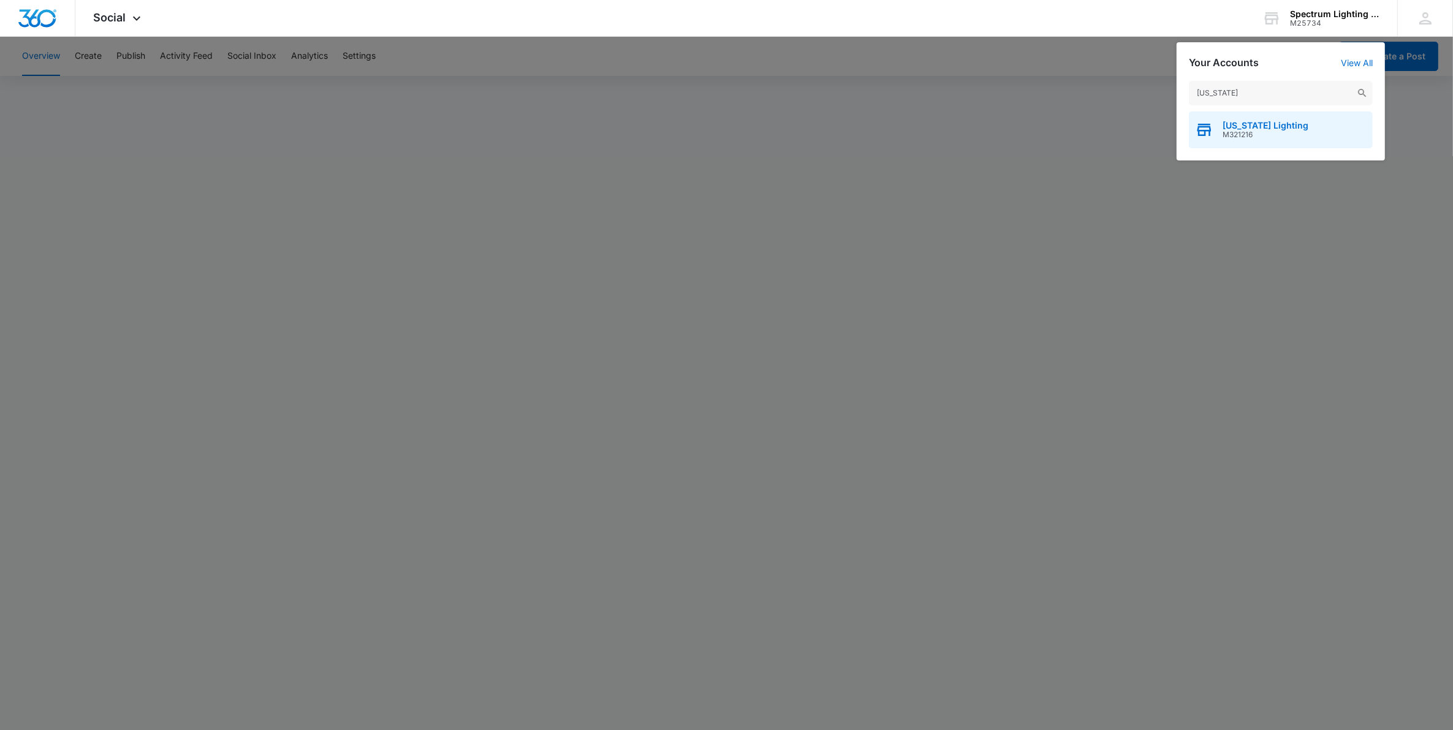
type input "[US_STATE]"
click at [1250, 131] on span "M321216" at bounding box center [1265, 135] width 86 height 9
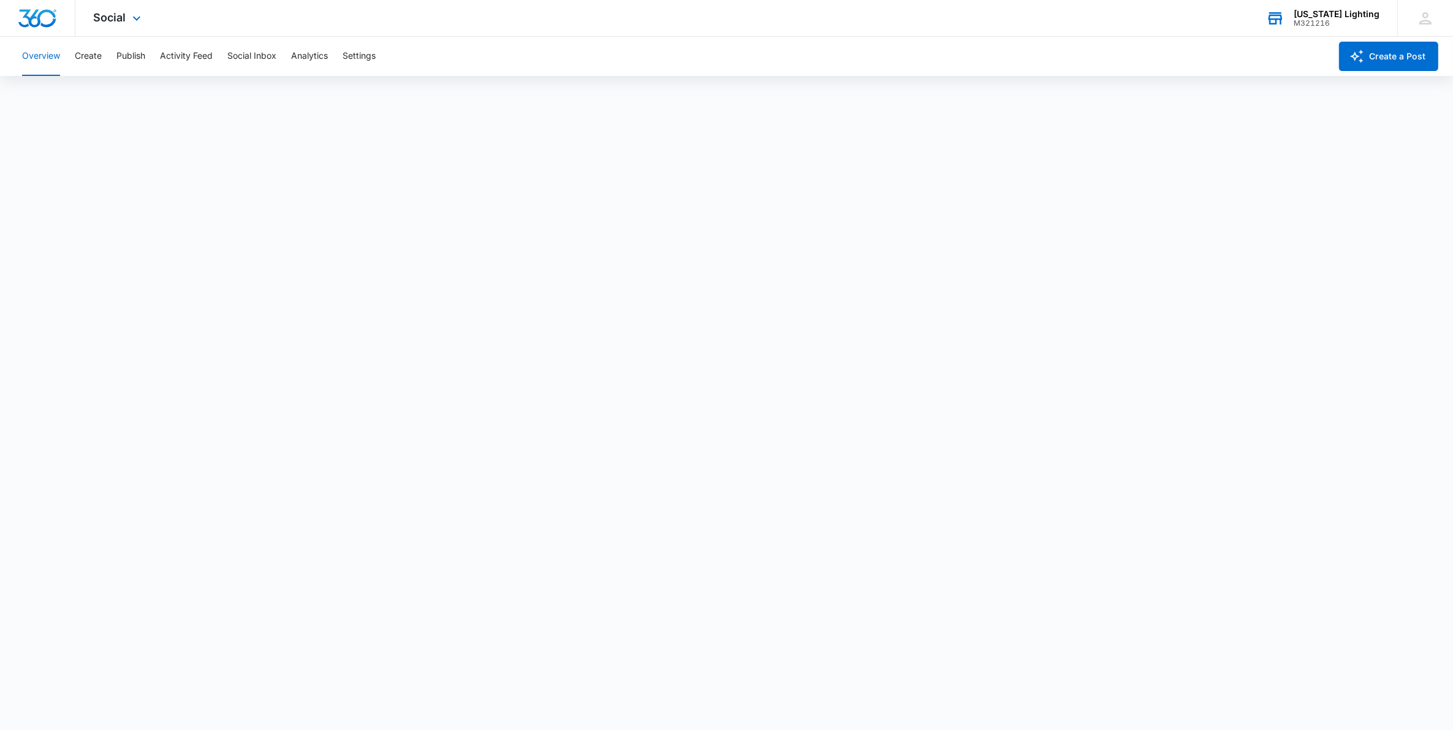
click at [1320, 21] on div "M321216" at bounding box center [1336, 23] width 86 height 9
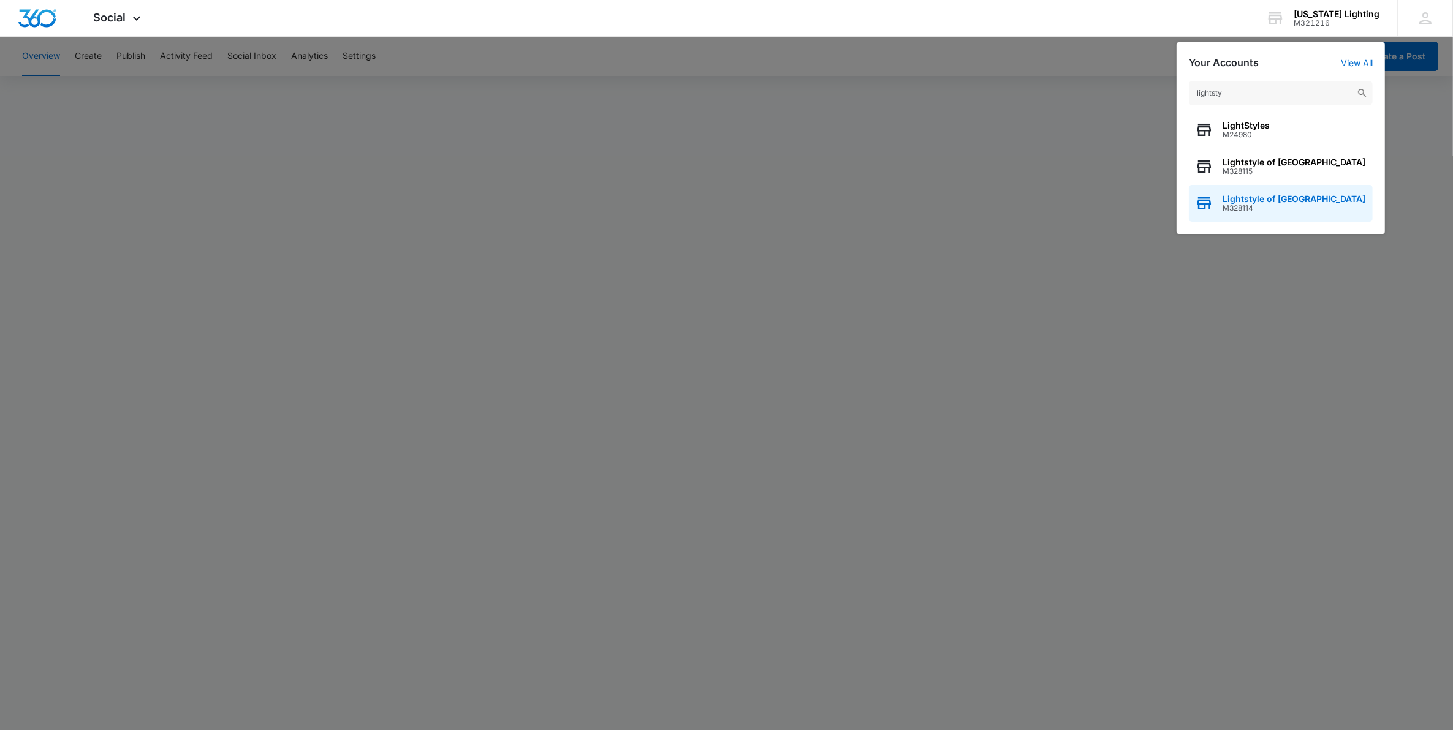
type input "lightsty"
click at [1266, 205] on span "M328114" at bounding box center [1293, 208] width 143 height 9
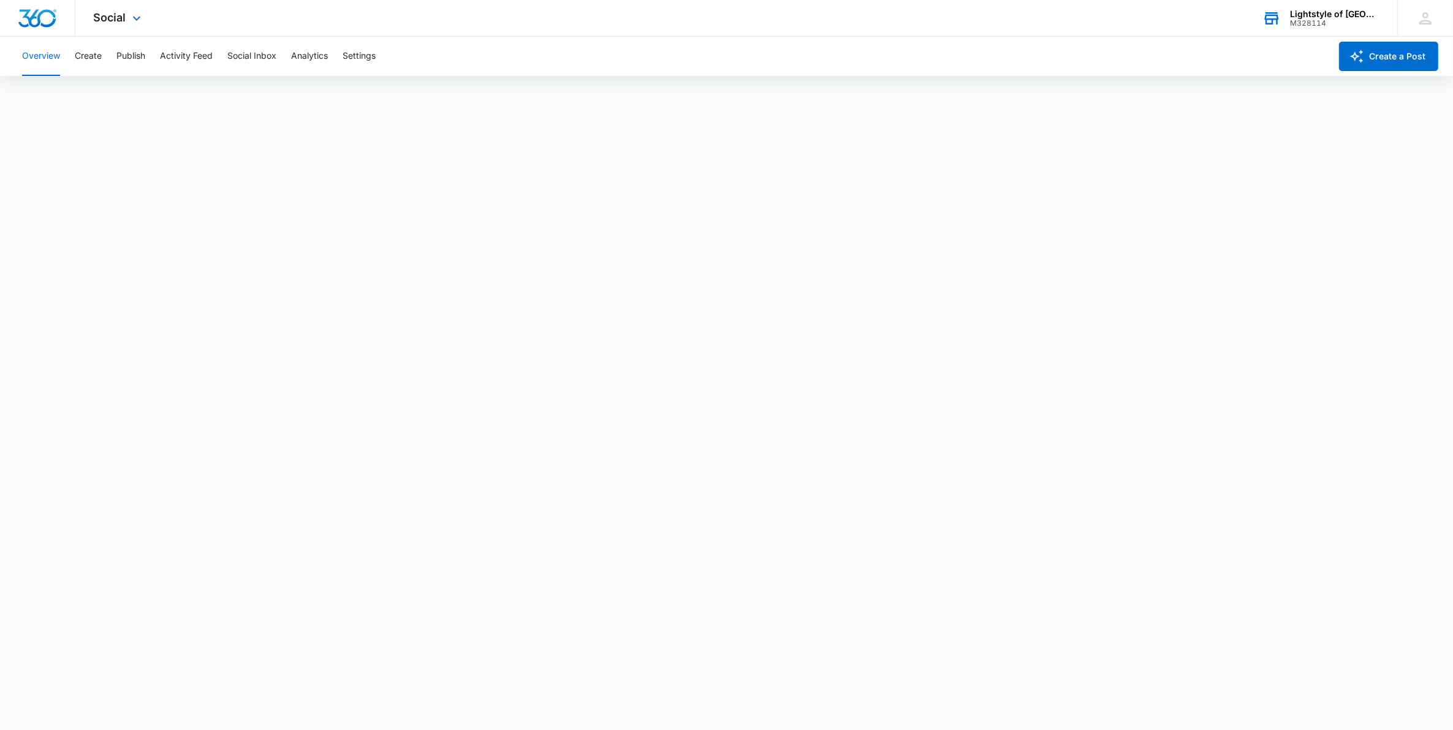
click at [1314, 21] on div "M328114" at bounding box center [1334, 23] width 89 height 9
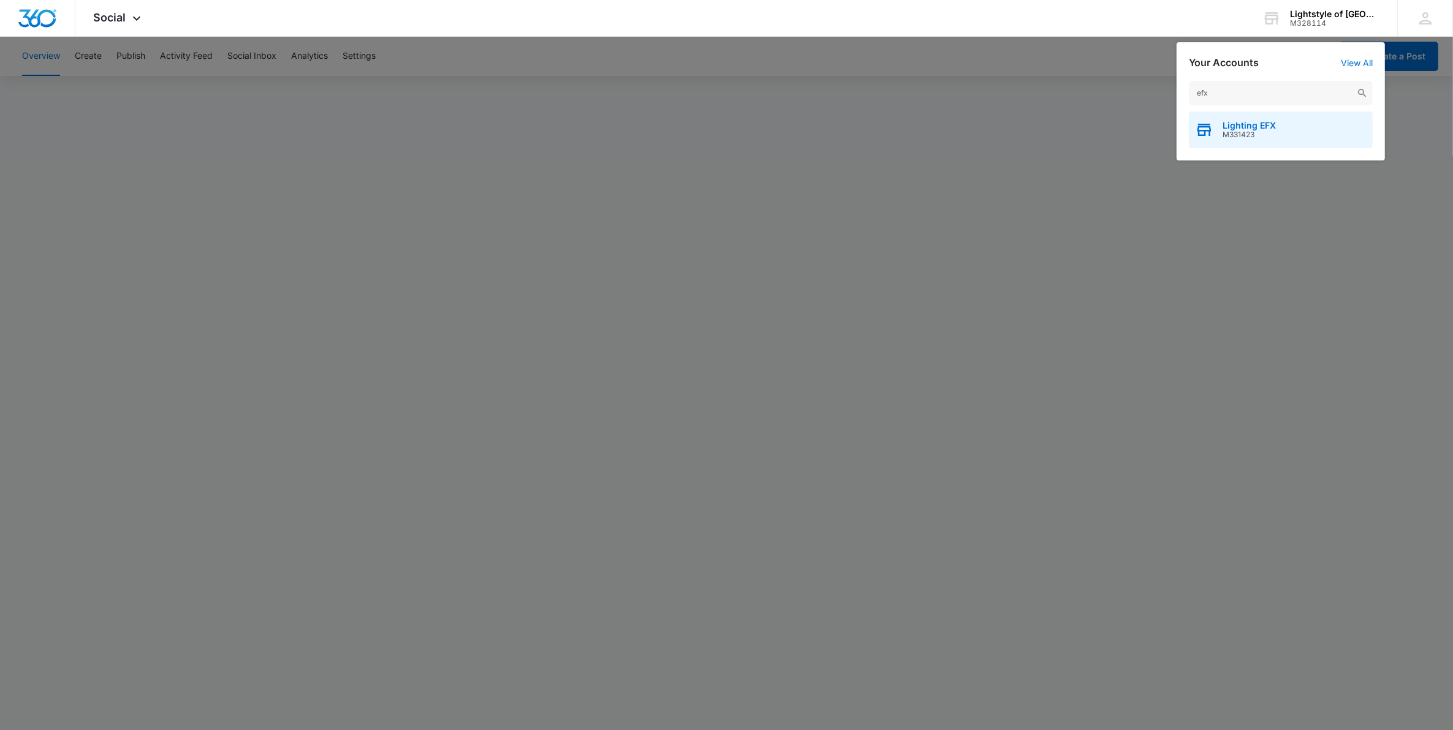
type input "efx"
click at [1225, 124] on span "Lighting EFX" at bounding box center [1248, 126] width 53 height 10
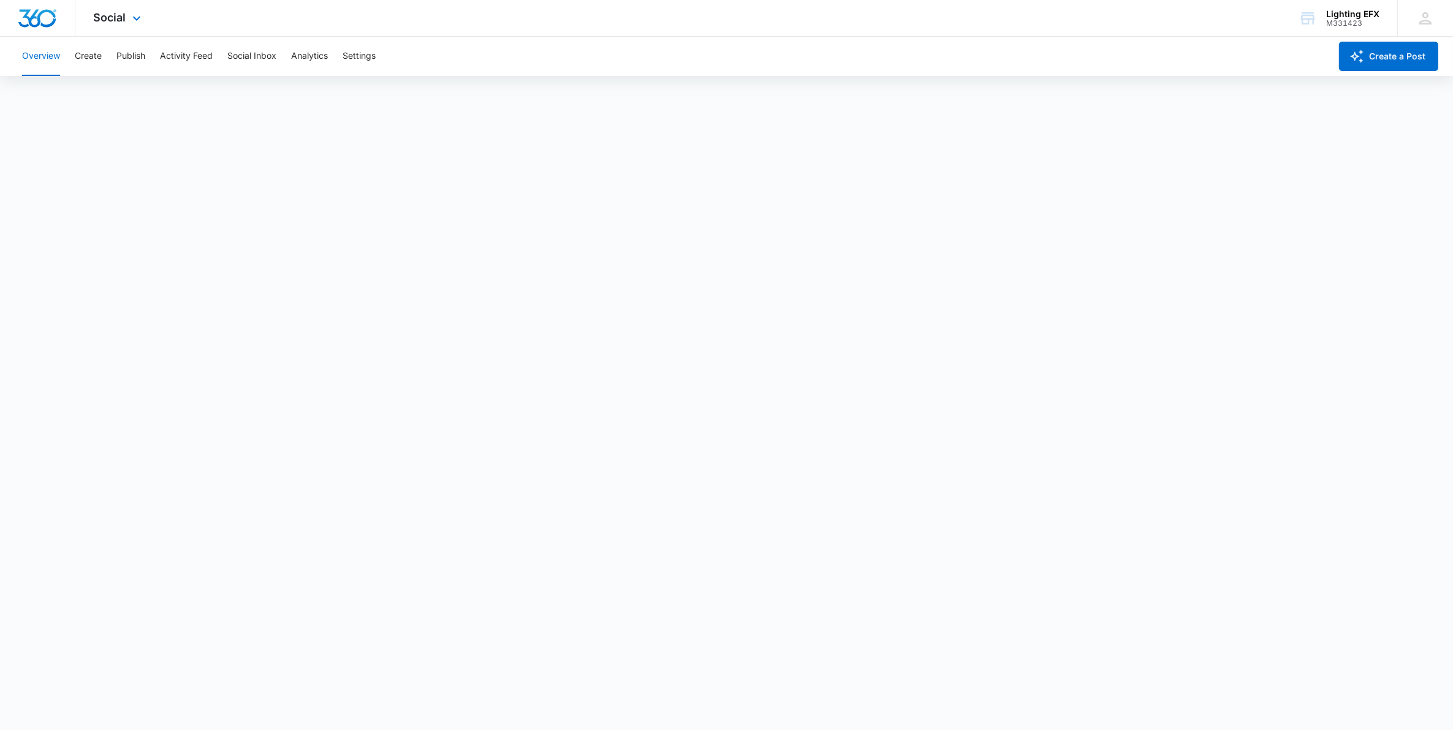
click at [41, 22] on img "Dashboard" at bounding box center [37, 18] width 39 height 18
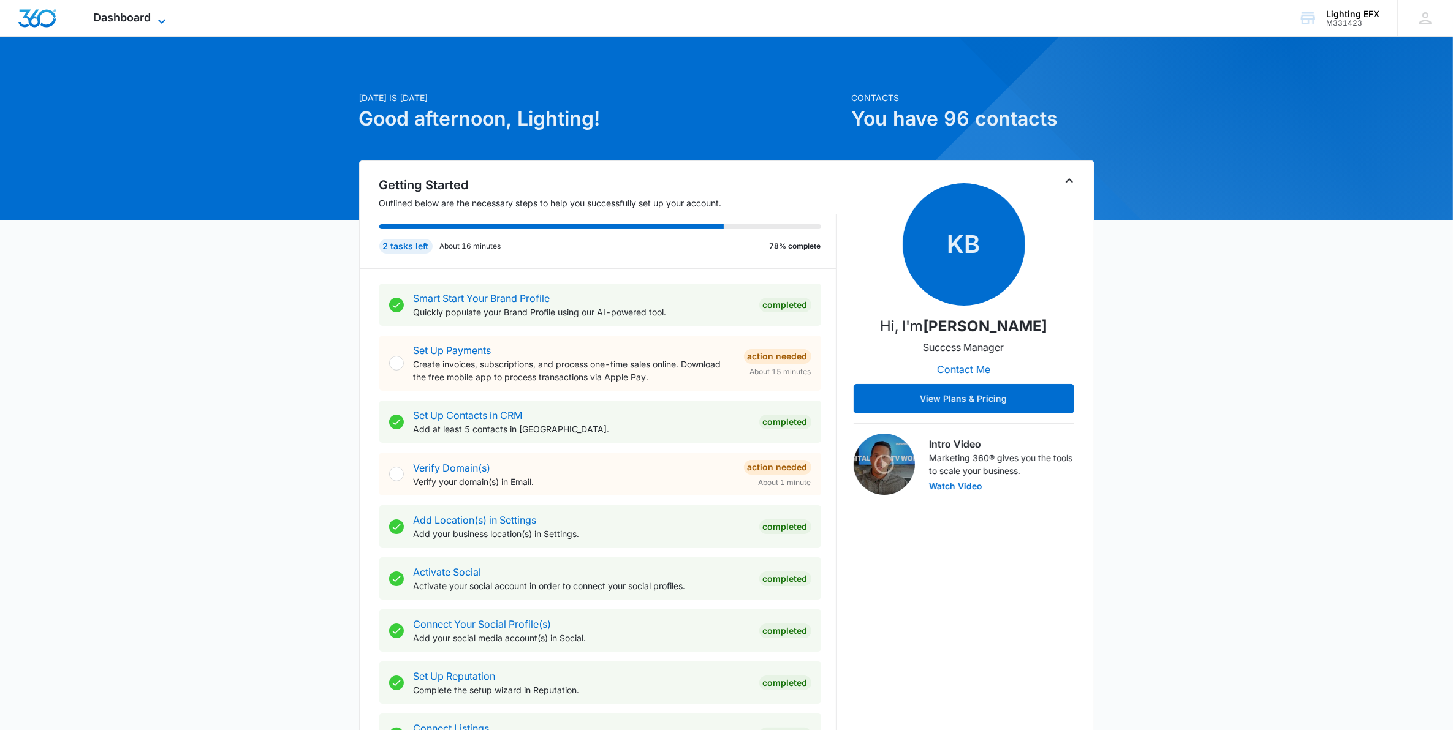
click at [113, 16] on span "Dashboard" at bounding box center [123, 17] width 58 height 13
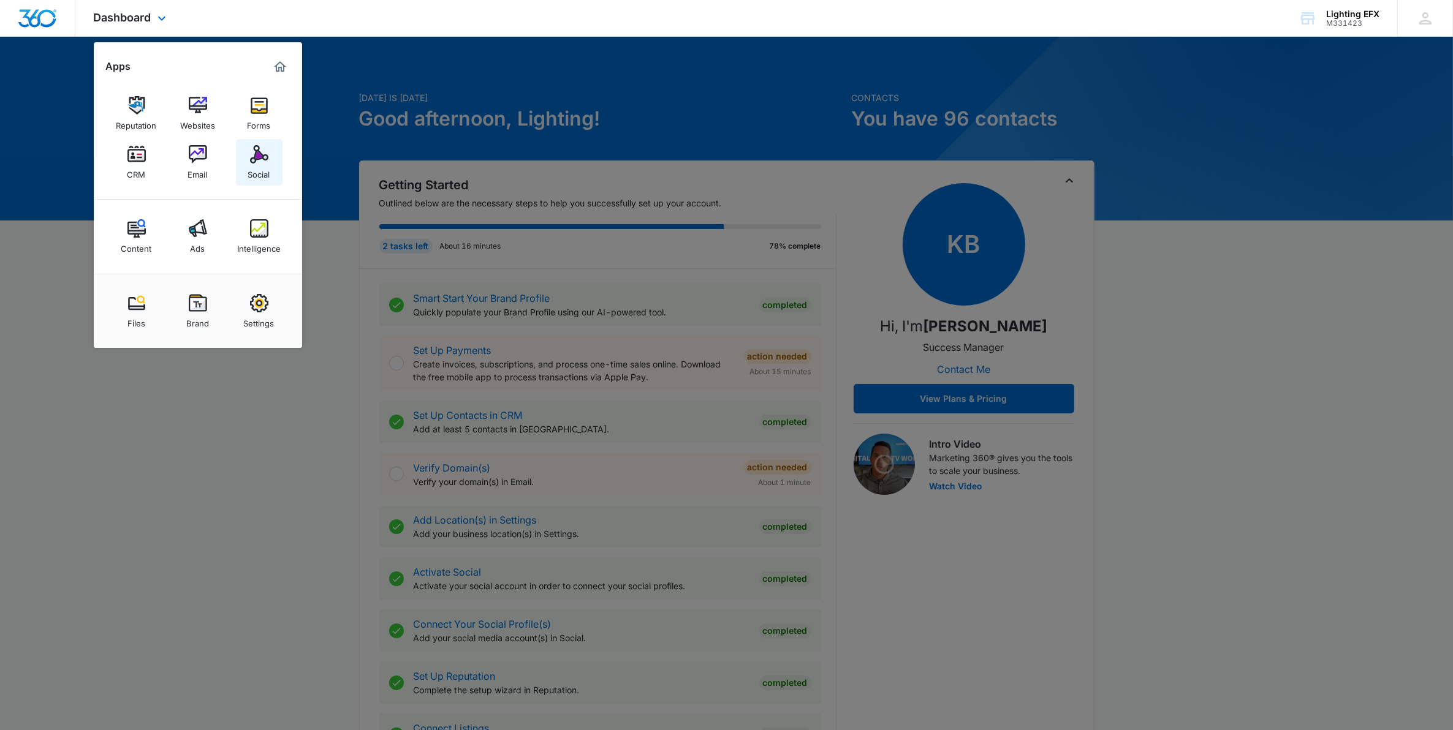
click at [251, 157] on img at bounding box center [259, 154] width 18 height 18
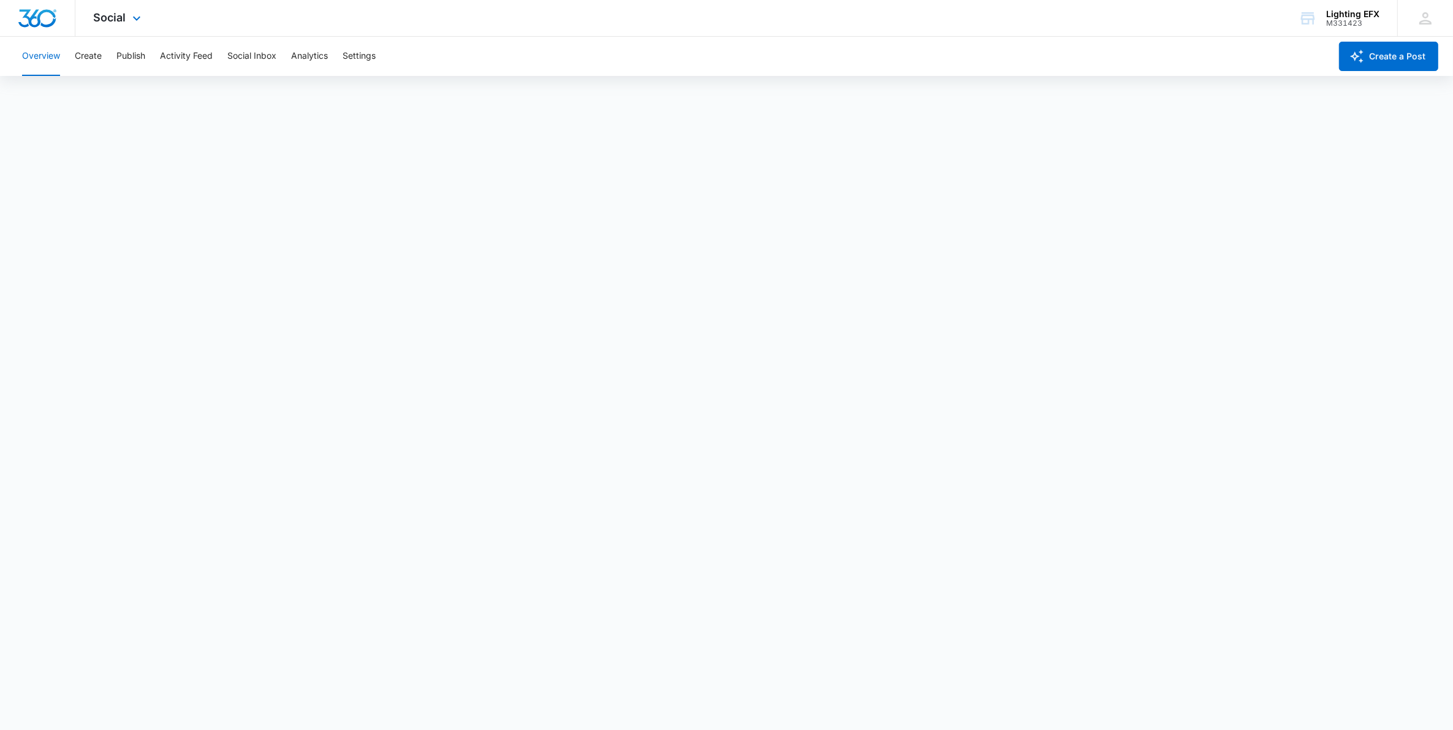
click at [37, 17] on img "Dashboard" at bounding box center [37, 18] width 39 height 18
